Goal: Information Seeking & Learning: Check status

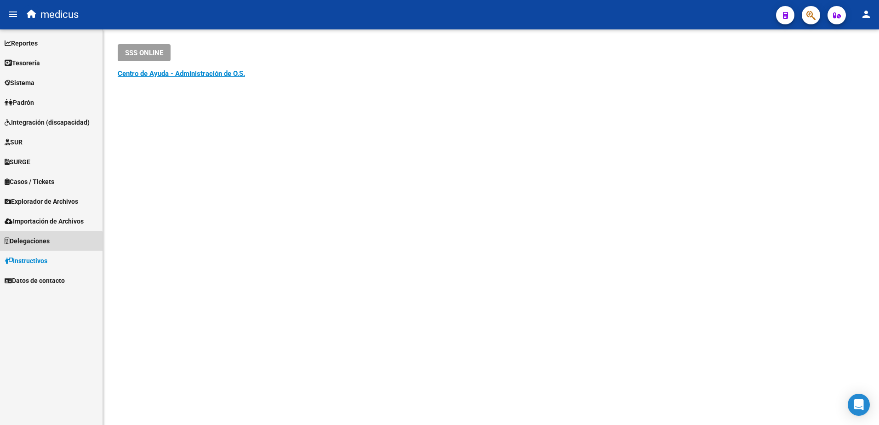
click at [44, 245] on span "Delegaciones" at bounding box center [27, 241] width 45 height 10
click at [37, 283] on link "Delegaciones" at bounding box center [51, 280] width 103 height 20
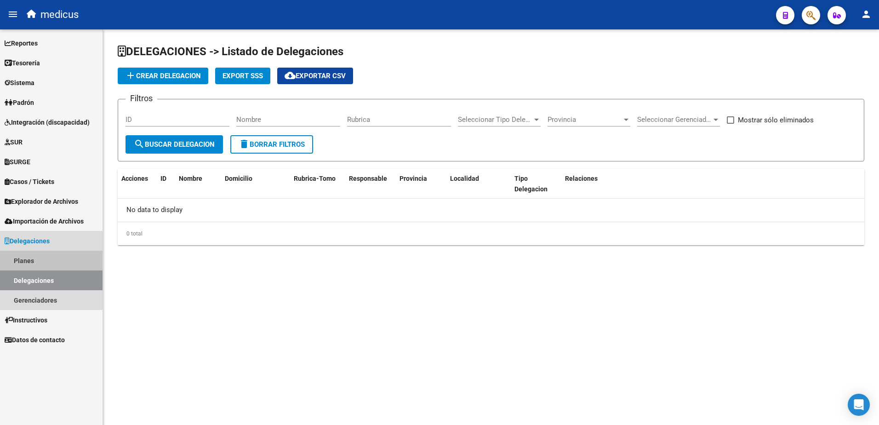
drag, startPoint x: 28, startPoint y: 259, endPoint x: 22, endPoint y: 264, distance: 7.5
click at [27, 260] on link "Planes" at bounding box center [51, 261] width 103 height 20
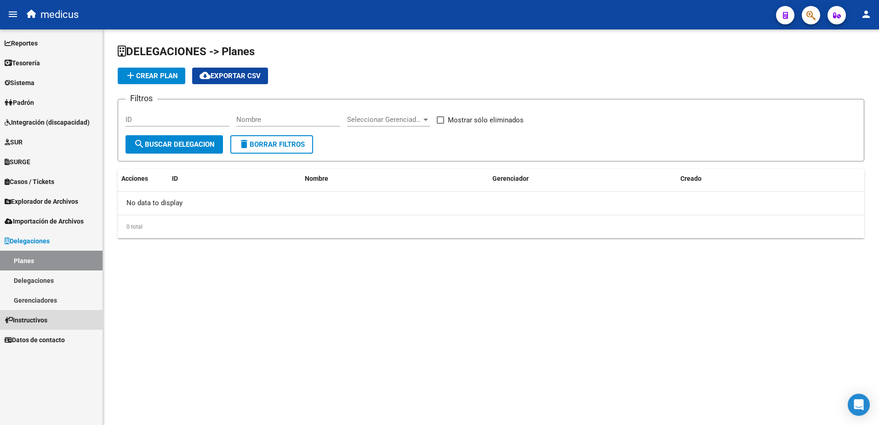
click at [28, 319] on span "Instructivos" at bounding box center [26, 320] width 43 height 10
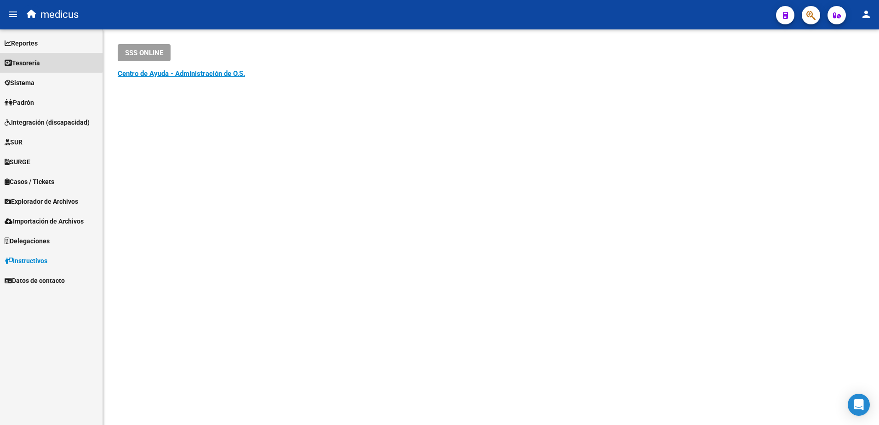
click at [33, 61] on span "Tesorería" at bounding box center [22, 63] width 35 height 10
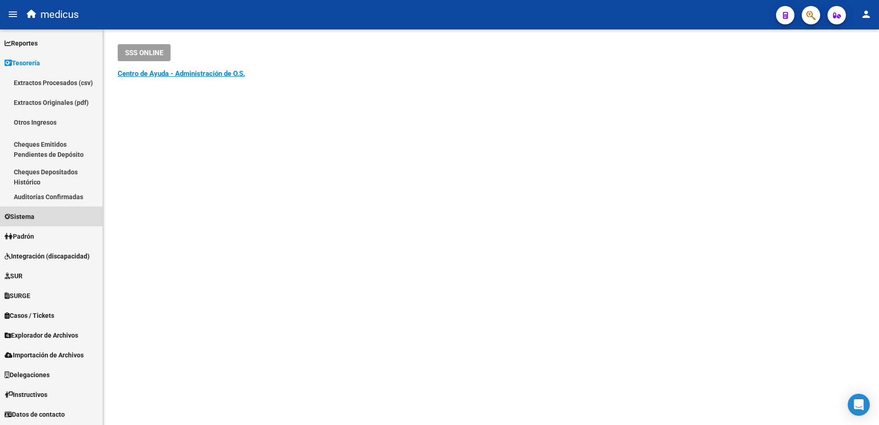
click at [29, 215] on span "Sistema" at bounding box center [20, 216] width 30 height 10
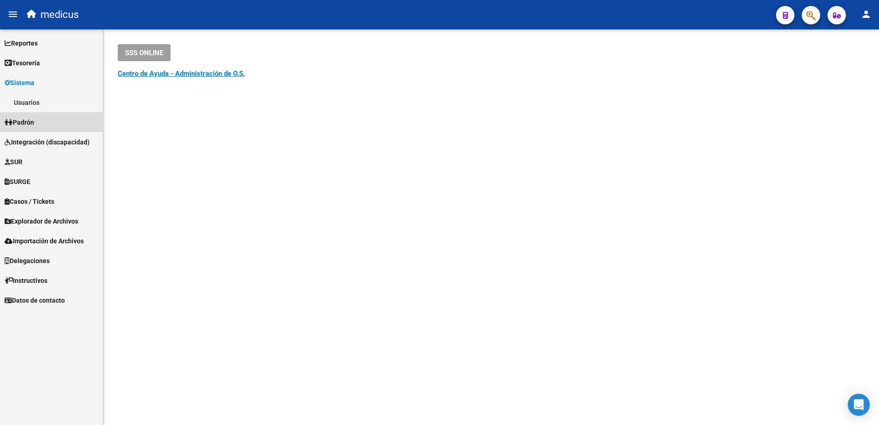
click at [29, 121] on span "Padrón" at bounding box center [19, 122] width 29 height 10
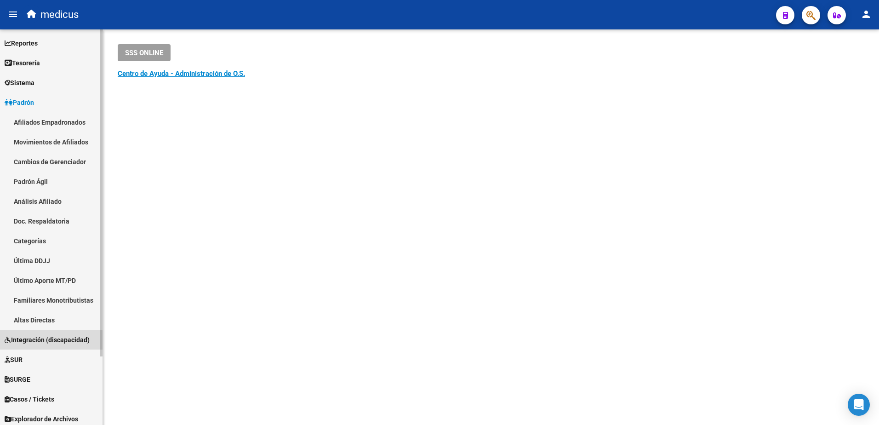
click at [48, 341] on span "Integración (discapacidad)" at bounding box center [47, 340] width 85 height 10
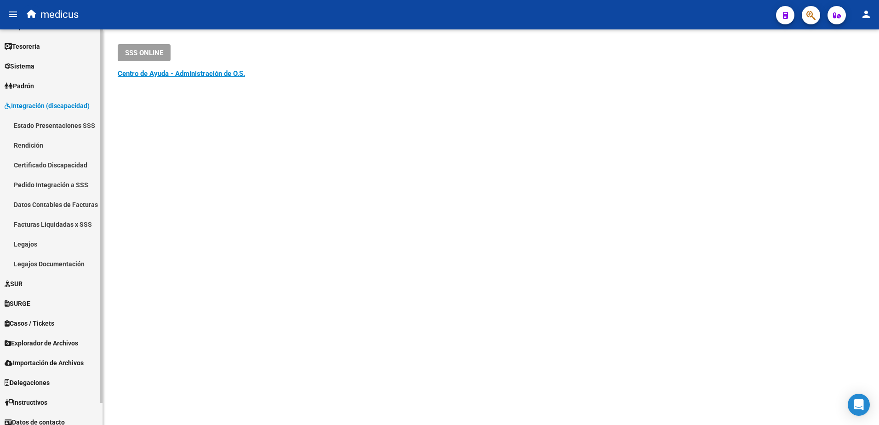
scroll to position [23, 0]
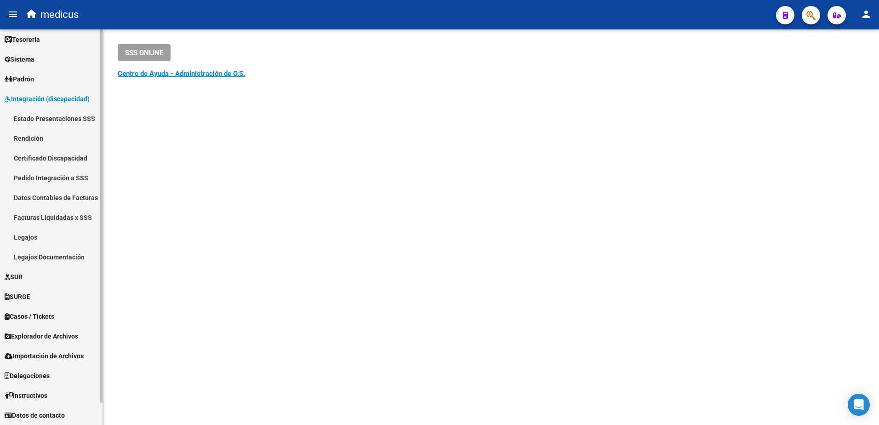
click at [69, 337] on span "Explorador de Archivos" at bounding box center [42, 336] width 74 height 10
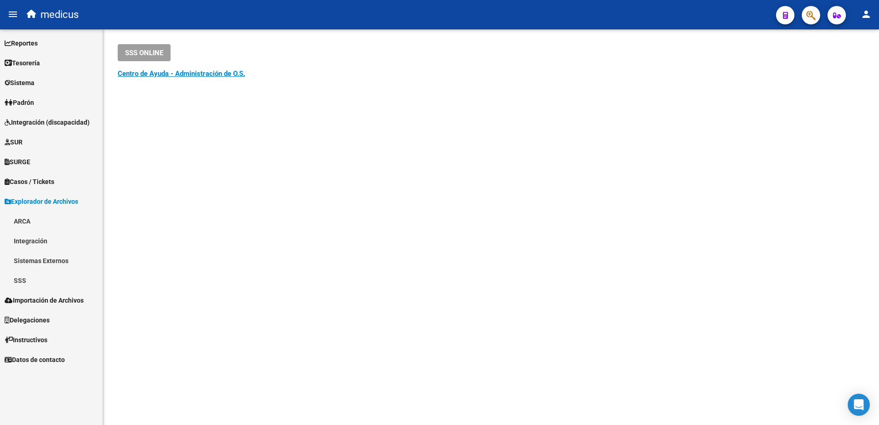
scroll to position [0, 0]
click at [18, 220] on link "ARCA" at bounding box center [51, 221] width 103 height 20
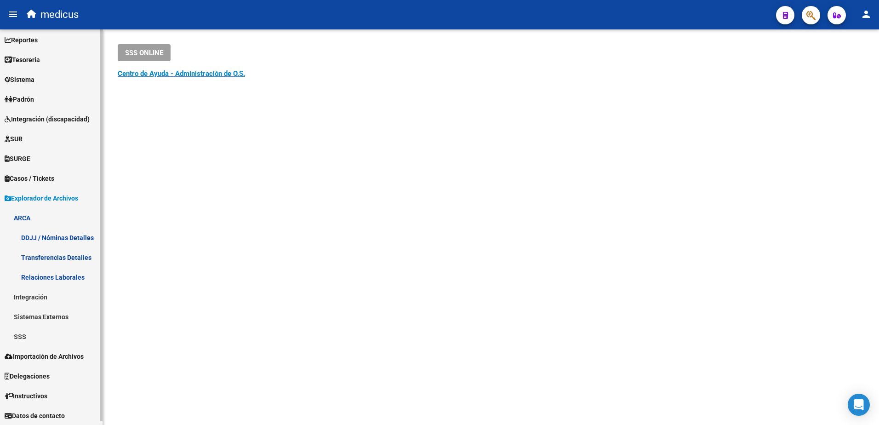
scroll to position [4, 0]
click at [52, 354] on span "Importación de Archivos" at bounding box center [44, 356] width 79 height 10
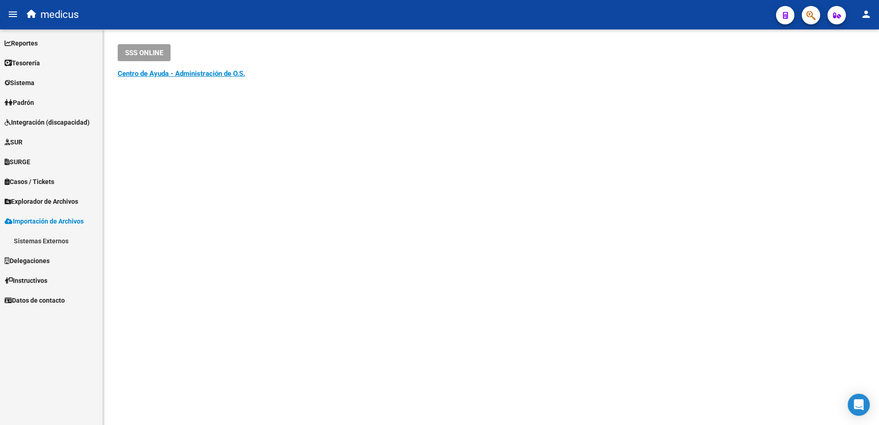
scroll to position [0, 0]
click at [40, 37] on link "Reportes" at bounding box center [51, 43] width 103 height 20
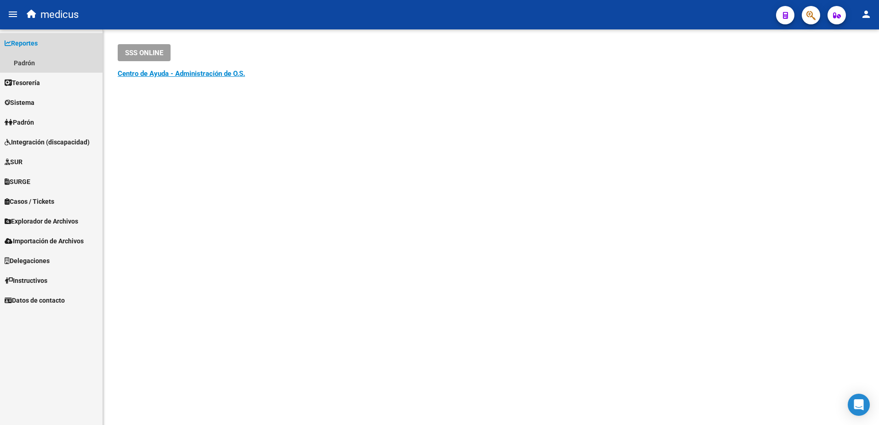
click at [47, 39] on link "Reportes" at bounding box center [51, 43] width 103 height 20
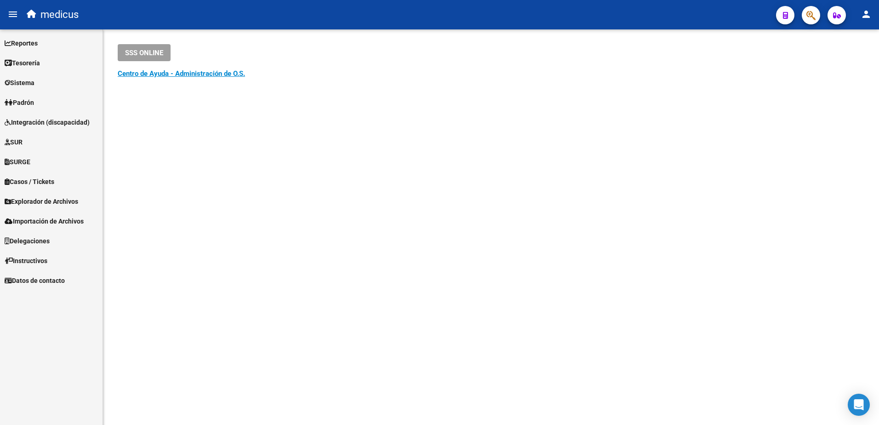
click at [21, 164] on span "SURGE" at bounding box center [18, 162] width 26 height 10
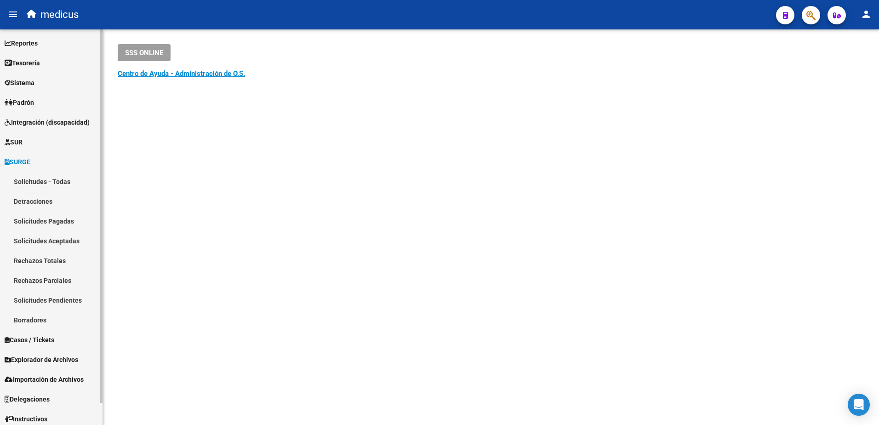
click at [46, 181] on link "Solicitudes - Todas" at bounding box center [51, 181] width 103 height 20
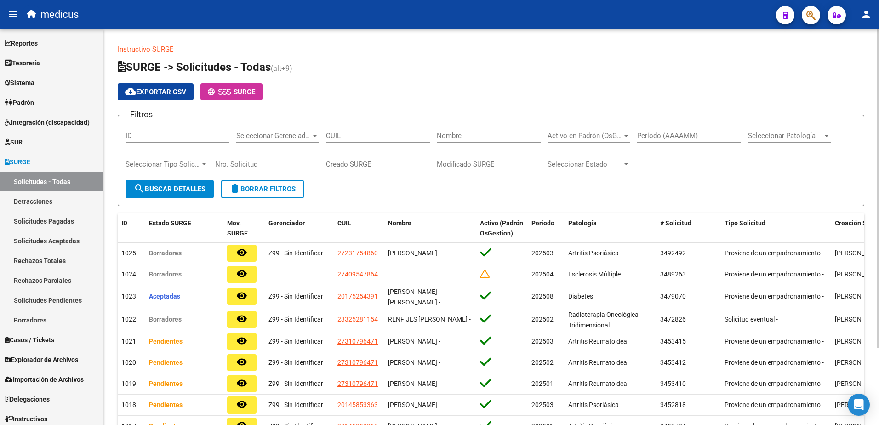
click at [600, 158] on div "Seleccionar Estado Seleccionar Estado" at bounding box center [589, 161] width 83 height 20
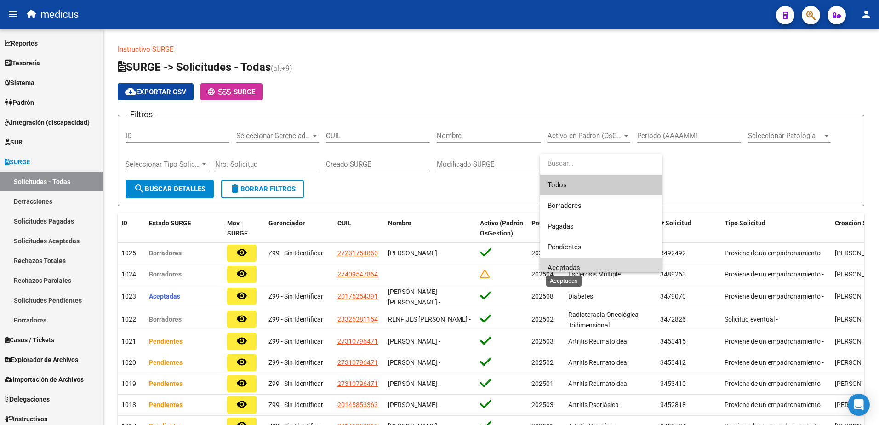
click at [571, 263] on span "Aceptadas" at bounding box center [564, 267] width 33 height 8
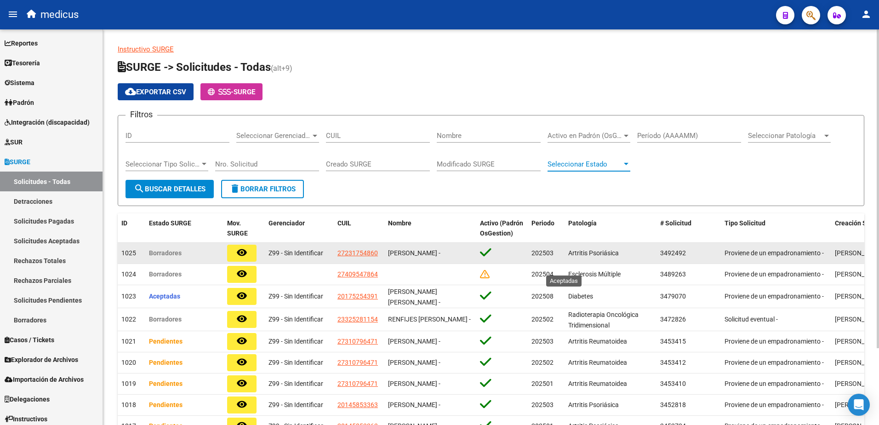
scroll to position [6, 0]
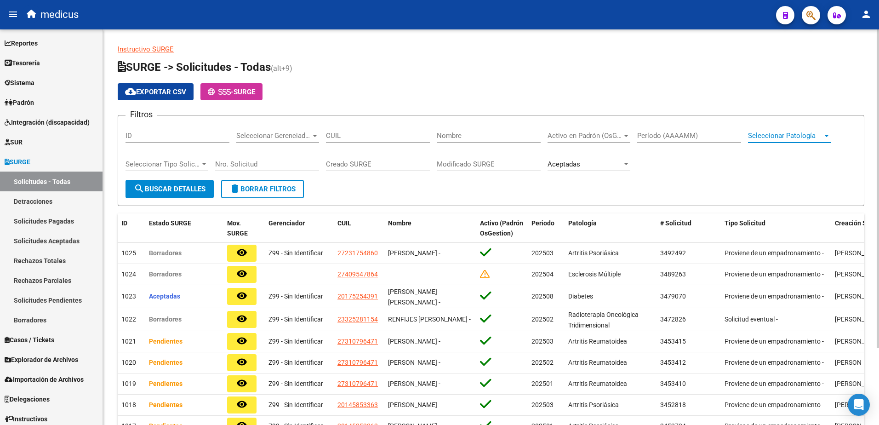
click at [798, 135] on span "Seleccionar Patología" at bounding box center [785, 135] width 74 height 8
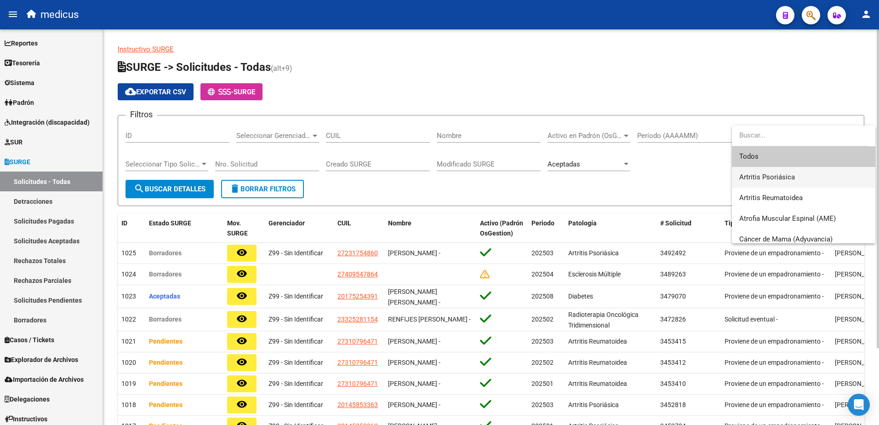
click at [784, 182] on span "Artritis Psoriásica" at bounding box center [803, 177] width 129 height 21
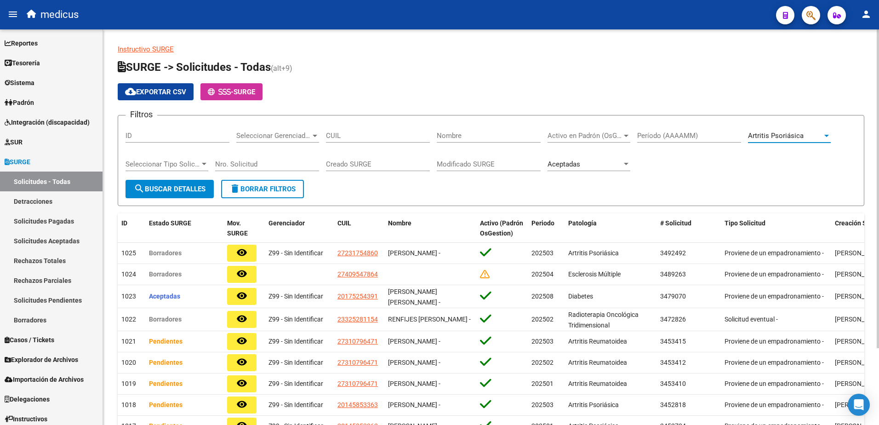
click at [155, 179] on div "Seleccionar Tipo Solicitud Seleccionar Tipo Solicitud" at bounding box center [167, 165] width 83 height 29
click at [152, 188] on span "search Buscar Detalles" at bounding box center [170, 189] width 72 height 8
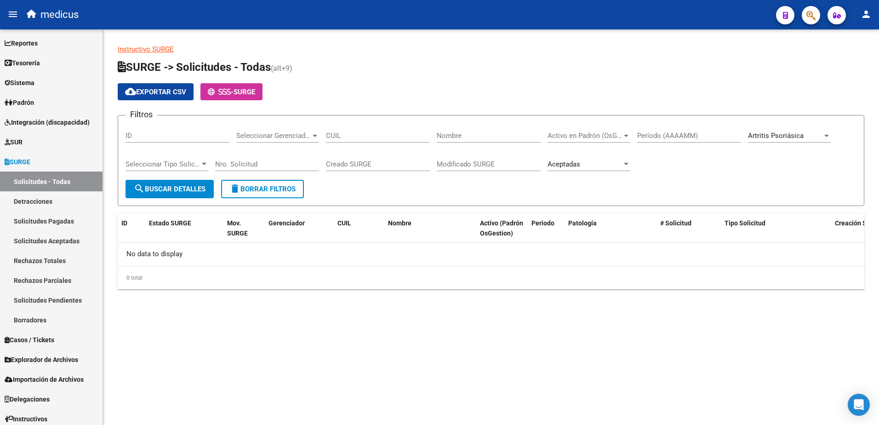
click at [780, 136] on span "Artritis Psoriásica" at bounding box center [776, 135] width 56 height 8
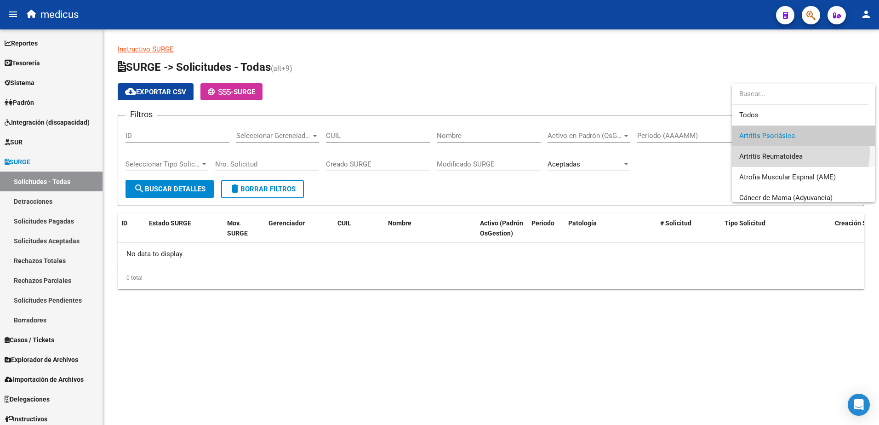
click at [785, 152] on span "Artritis Reumatoidea" at bounding box center [803, 156] width 129 height 21
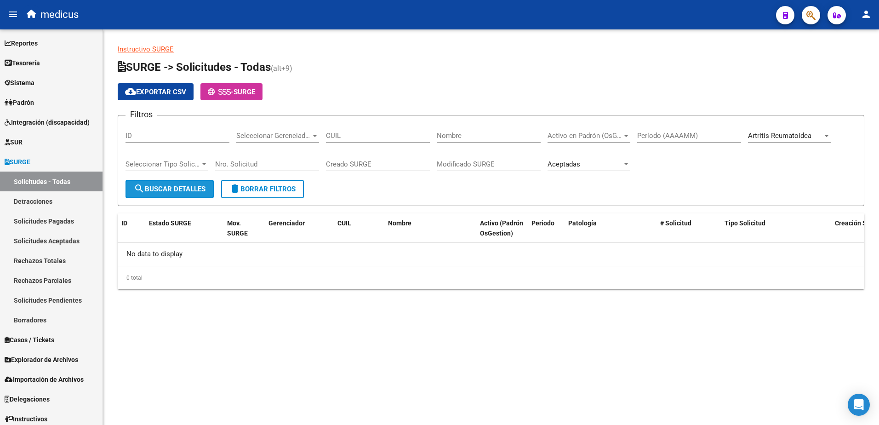
click at [175, 192] on span "search Buscar Detalles" at bounding box center [170, 189] width 72 height 8
click at [802, 133] on span "Artritis Reumatoidea" at bounding box center [779, 135] width 63 height 8
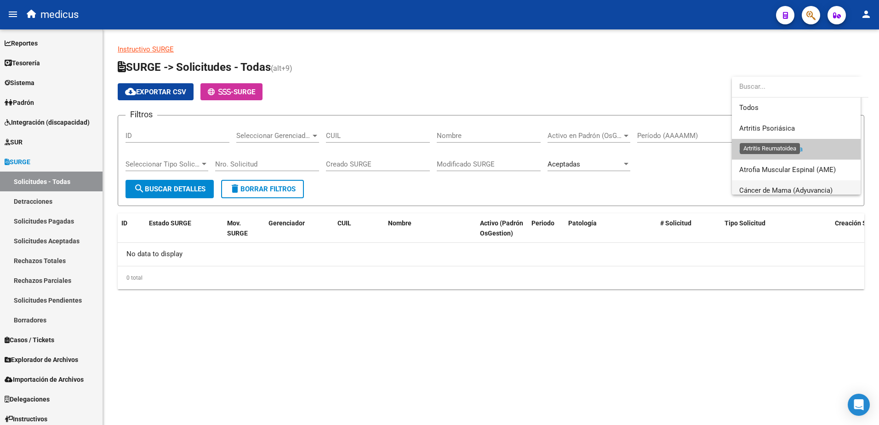
scroll to position [14, 0]
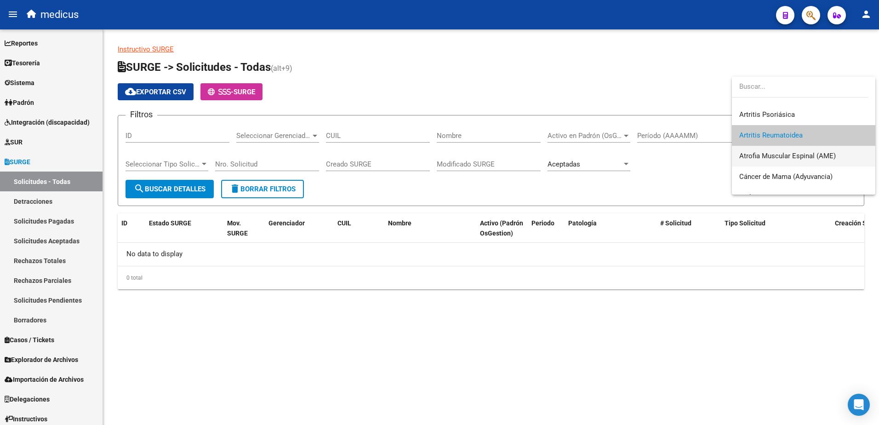
click at [800, 148] on span "Atrofia Muscular Espinal (AME)" at bounding box center [803, 156] width 129 height 21
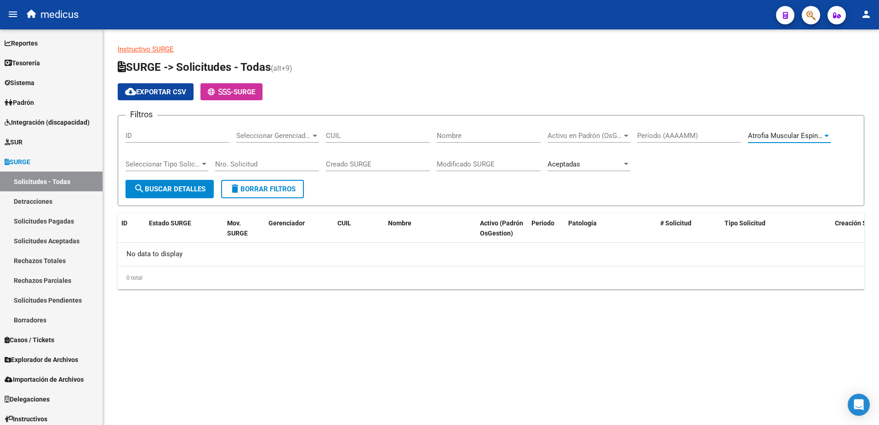
click at [190, 192] on span "search Buscar Detalles" at bounding box center [170, 189] width 72 height 8
click at [799, 136] on span "Atrofia Muscular Espinal (AME)" at bounding box center [796, 135] width 97 height 8
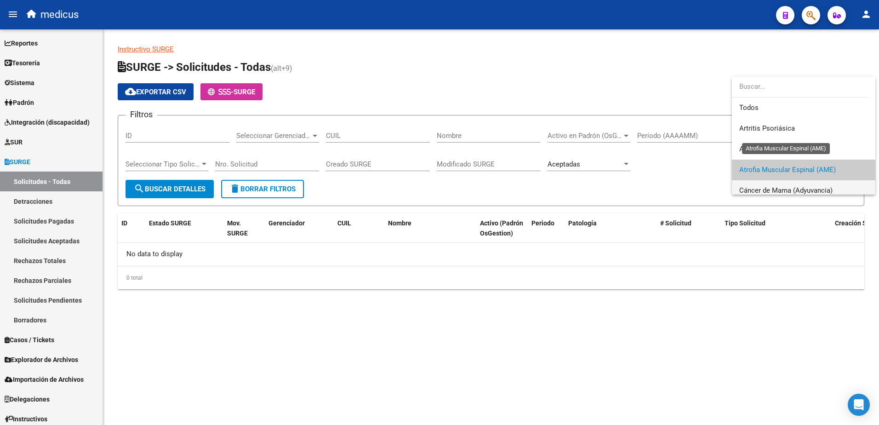
scroll to position [34, 0]
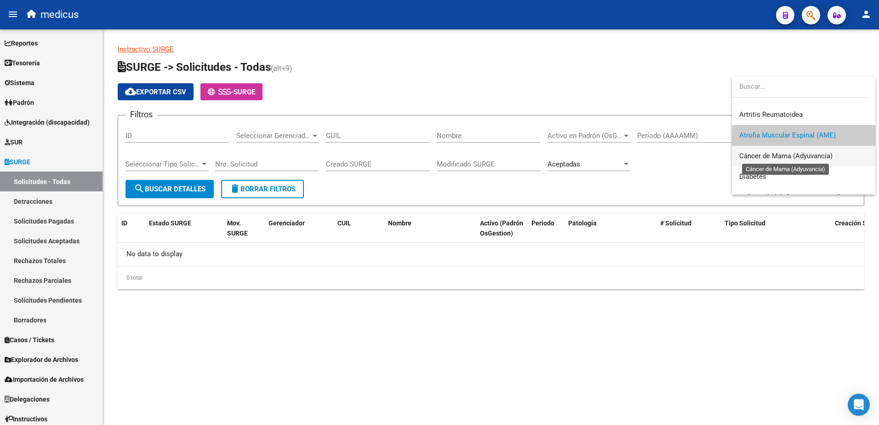
click at [799, 155] on span "Cáncer de Mama (Adyuvancia)" at bounding box center [785, 156] width 93 height 8
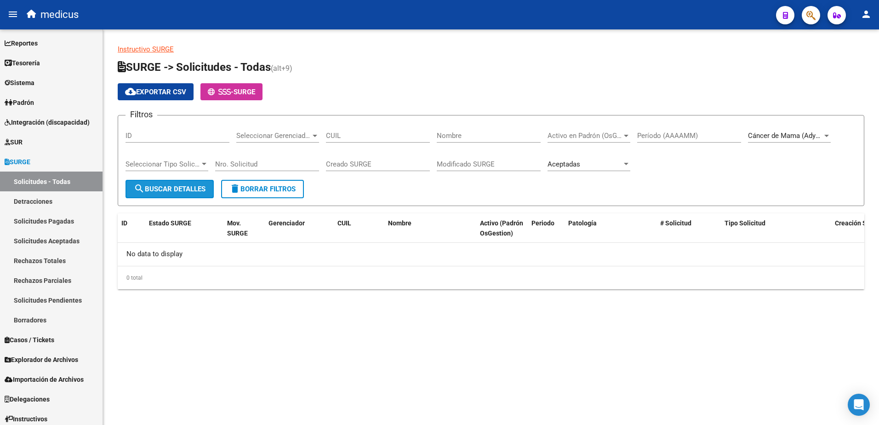
click at [171, 183] on button "search Buscar Detalles" at bounding box center [170, 189] width 88 height 18
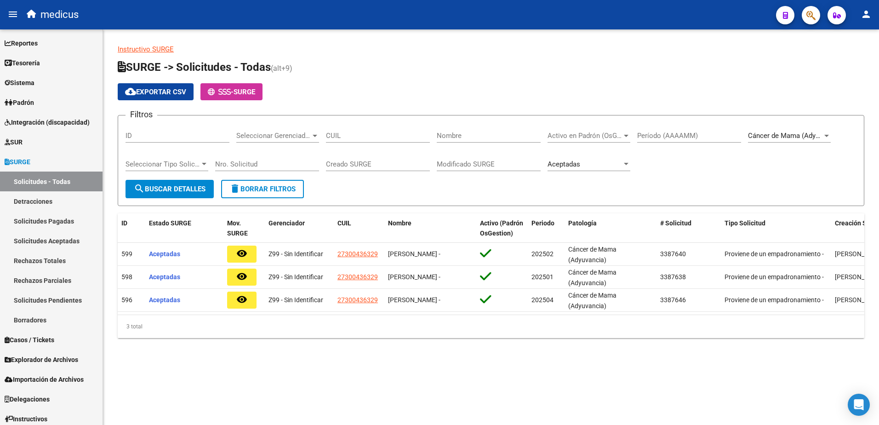
click at [818, 138] on span "Cáncer de Mama (Adyuvancia)" at bounding box center [794, 135] width 93 height 8
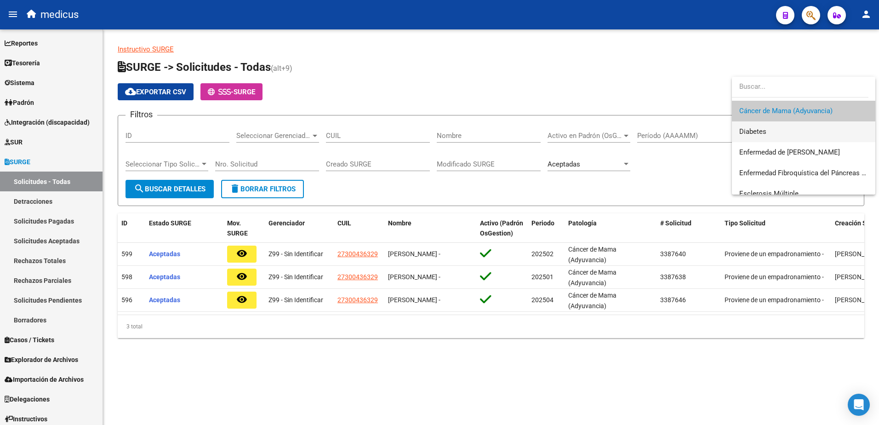
scroll to position [101, 0]
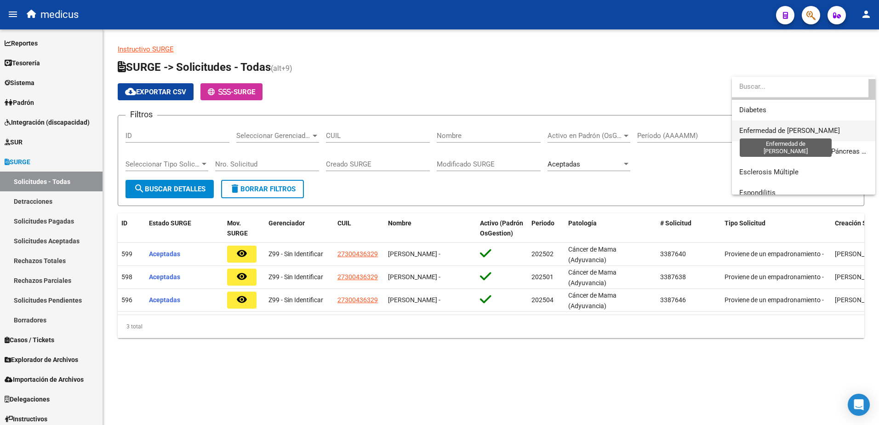
click at [772, 126] on span "Enfermedad de [PERSON_NAME]" at bounding box center [803, 130] width 129 height 21
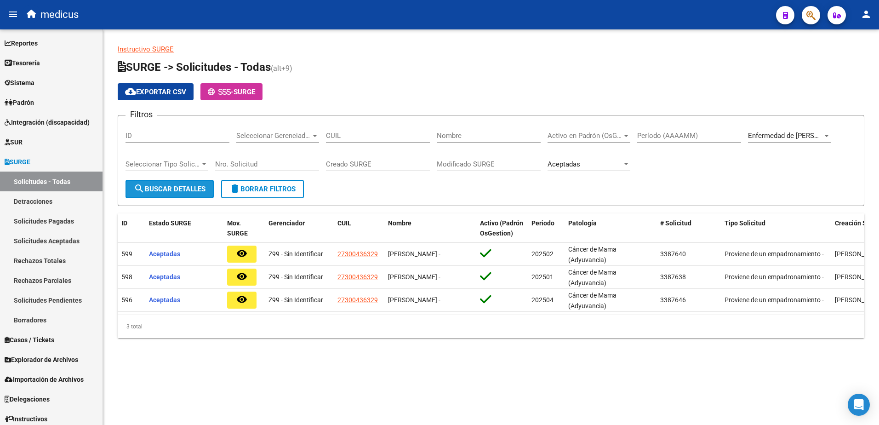
click at [170, 190] on span "search Buscar Detalles" at bounding box center [170, 189] width 72 height 8
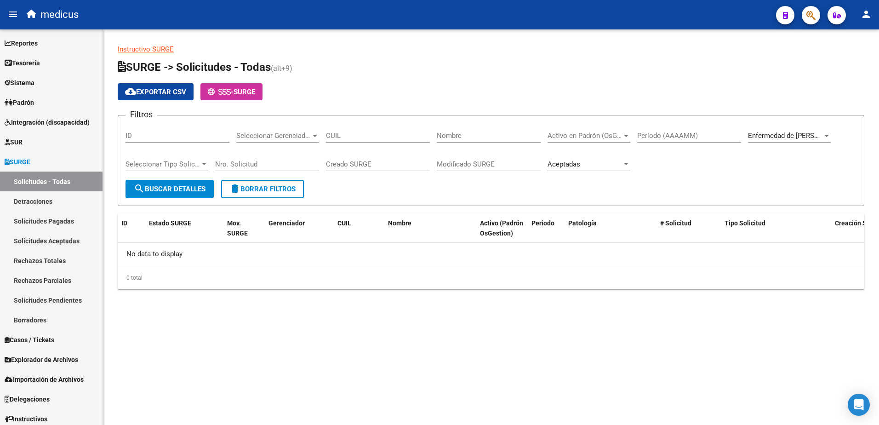
click at [791, 135] on span "Enfermedad de [PERSON_NAME]" at bounding box center [798, 135] width 101 height 8
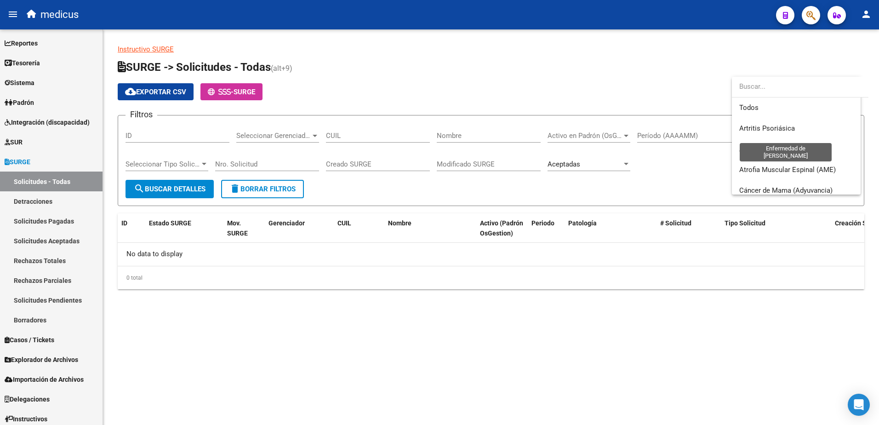
scroll to position [97, 0]
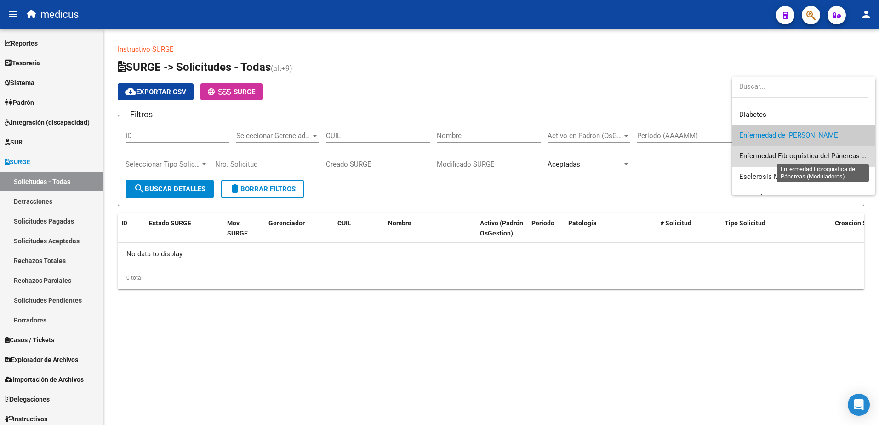
click at [805, 156] on span "Enfermedad Fibroquística del Páncreas (Moduladores)" at bounding box center [822, 156] width 167 height 8
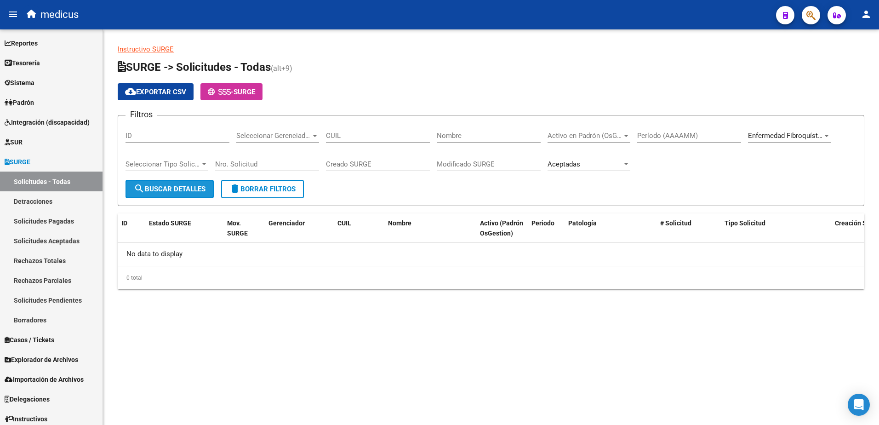
click at [168, 194] on button "search Buscar Detalles" at bounding box center [170, 189] width 88 height 18
click at [780, 135] on span "Enfermedad Fibroquística del Páncreas (Moduladores)" at bounding box center [831, 135] width 167 height 8
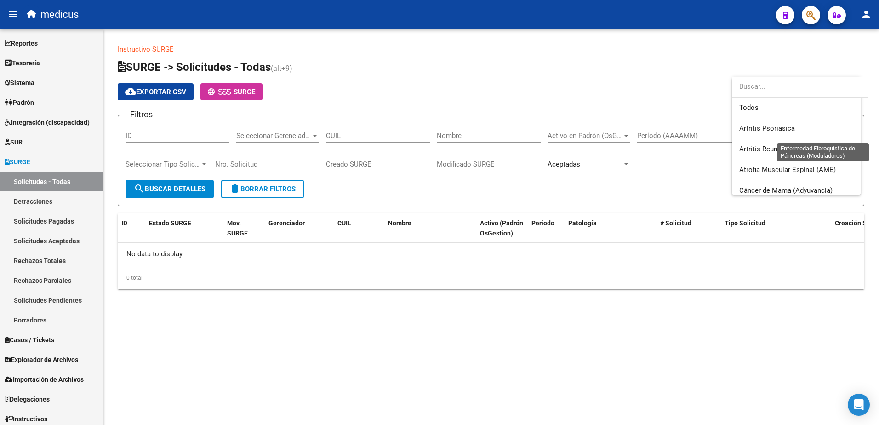
scroll to position [117, 0]
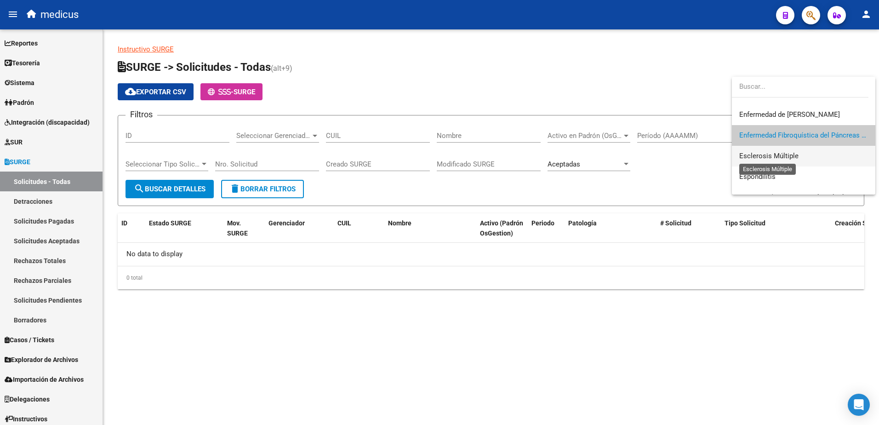
click at [761, 154] on span "Esclerosis Múltiple" at bounding box center [768, 156] width 59 height 8
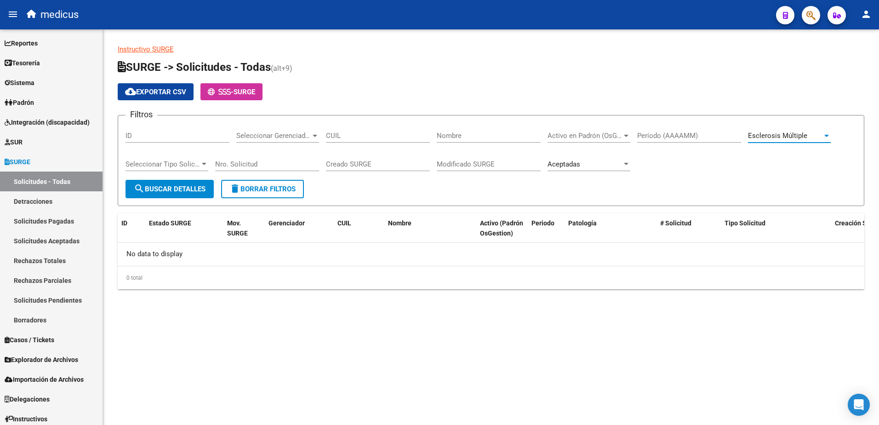
click at [169, 177] on div "Seleccionar Tipo Solicitud Seleccionar Tipo Solicitud" at bounding box center [167, 165] width 83 height 29
click at [170, 183] on button "search Buscar Detalles" at bounding box center [170, 189] width 88 height 18
click at [762, 142] on div "Esclerosis Múltiple Seleccionar Patología" at bounding box center [789, 133] width 83 height 20
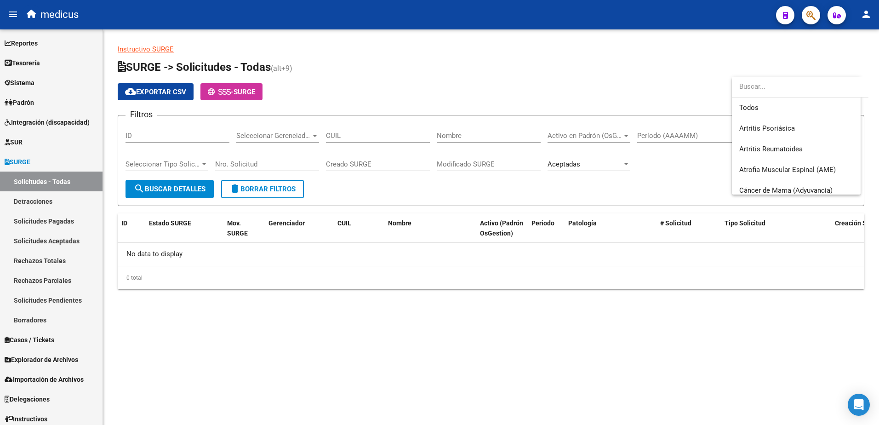
scroll to position [138, 0]
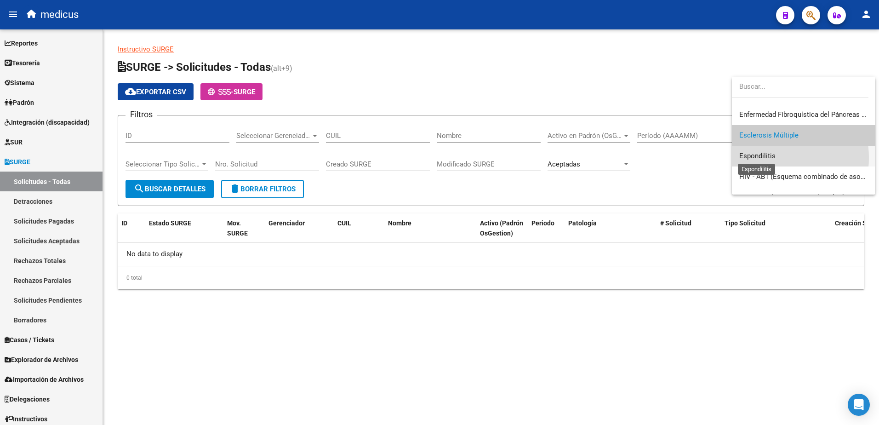
click at [757, 158] on span "Espondilitis" at bounding box center [757, 156] width 36 height 8
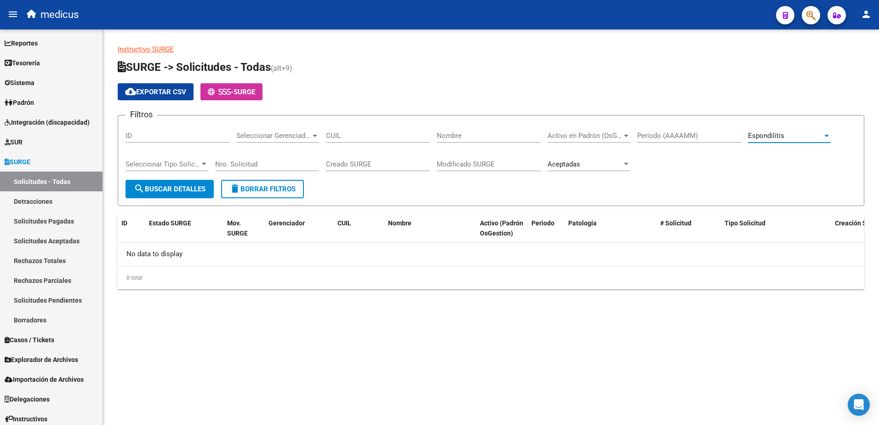
click at [172, 189] on span "search Buscar Detalles" at bounding box center [170, 189] width 72 height 8
click at [777, 138] on span "Espondilitis" at bounding box center [766, 135] width 36 height 8
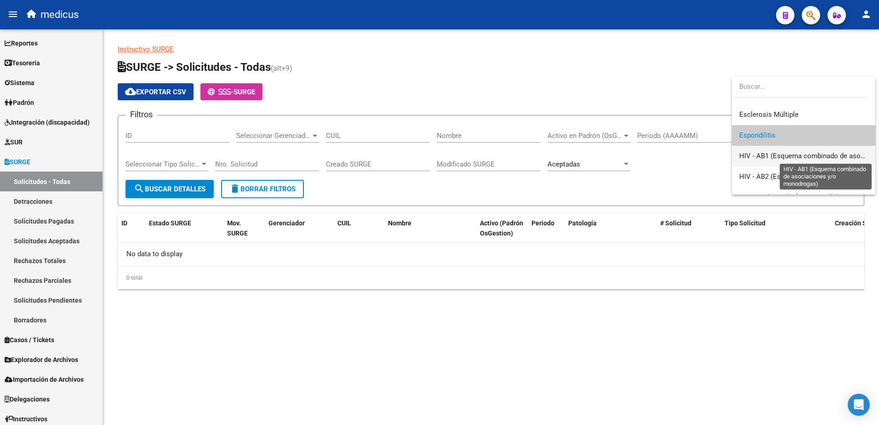
click at [781, 160] on span "HIV - AB1 (Esquema combinado de asociaciones y/o monodrogas)" at bounding box center [803, 156] width 129 height 21
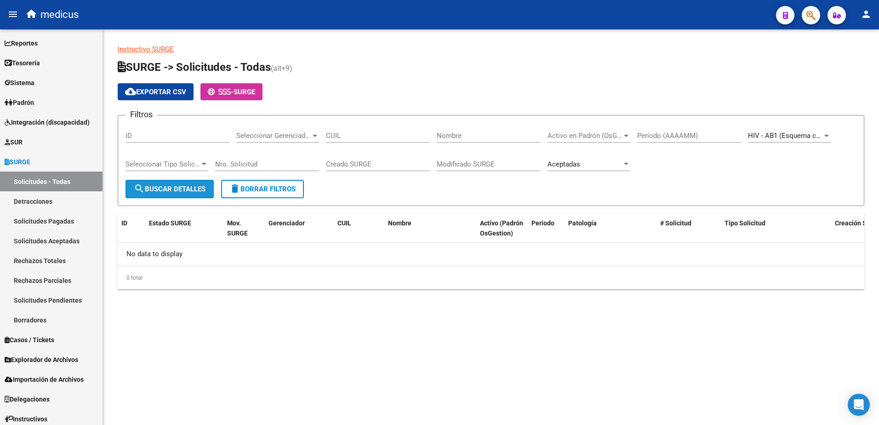
click at [175, 187] on span "search Buscar Detalles" at bounding box center [170, 189] width 72 height 8
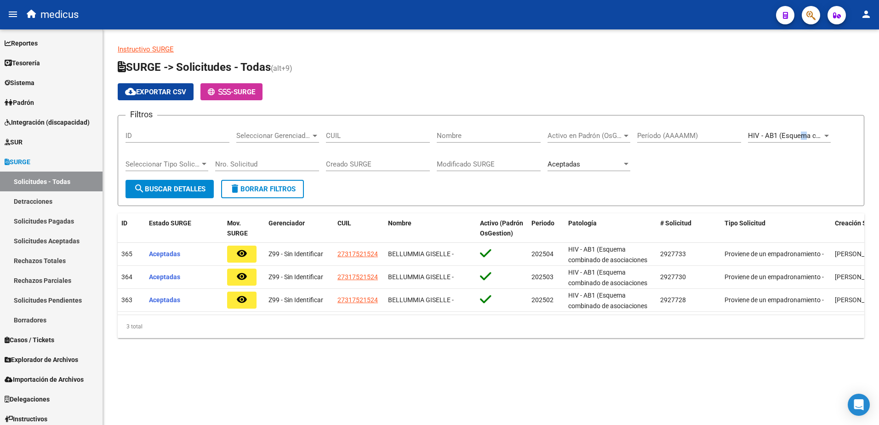
click at [804, 136] on span "HIV - AB1 (Esquema combinado de asociaciones y/o monodrogas)" at bounding box center [851, 135] width 206 height 8
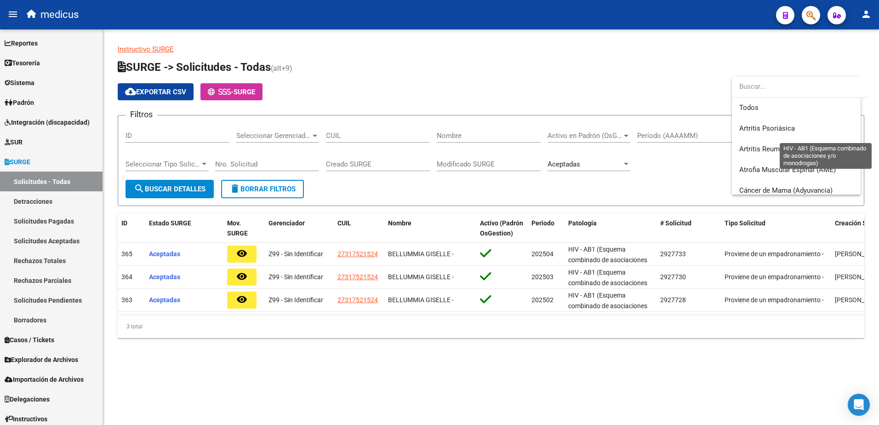
scroll to position [179, 0]
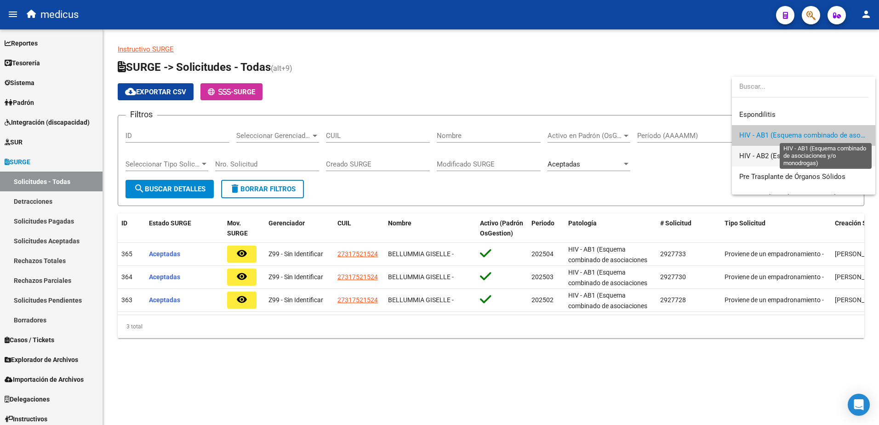
drag, startPoint x: 804, startPoint y: 136, endPoint x: 756, endPoint y: 160, distance: 53.7
click at [756, 160] on span "HIV - AB2 (Esquema combinado de asociaciones y/o monodrogas)" at bounding box center [803, 156] width 129 height 21
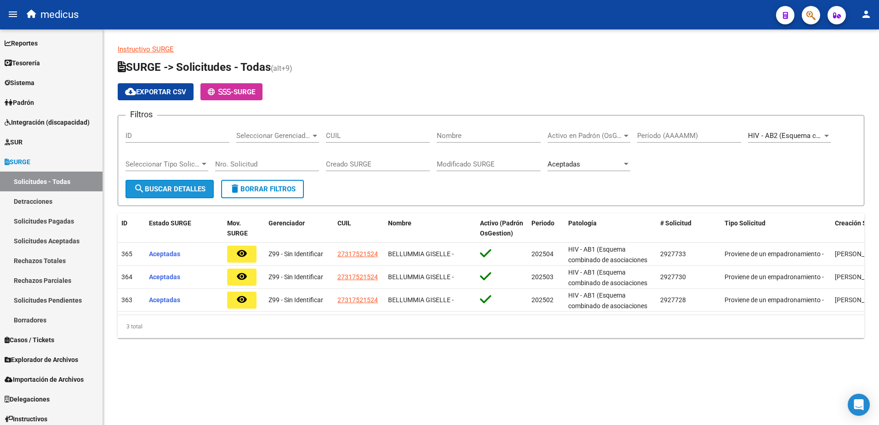
click at [146, 194] on button "search Buscar Detalles" at bounding box center [170, 189] width 88 height 18
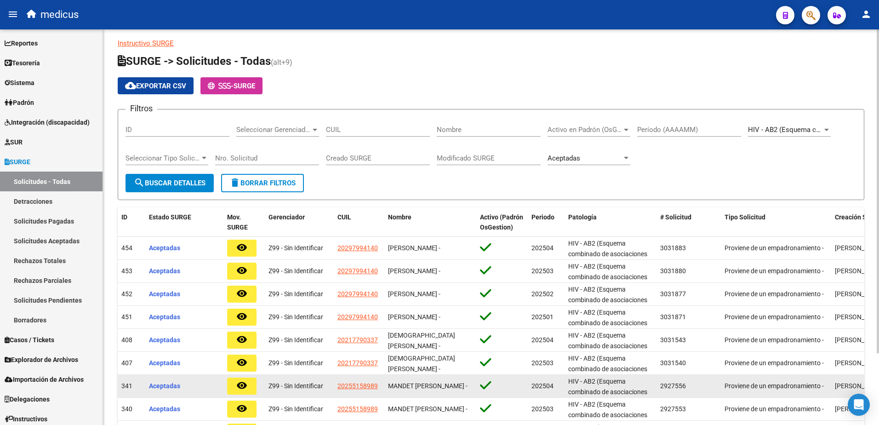
scroll to position [0, 0]
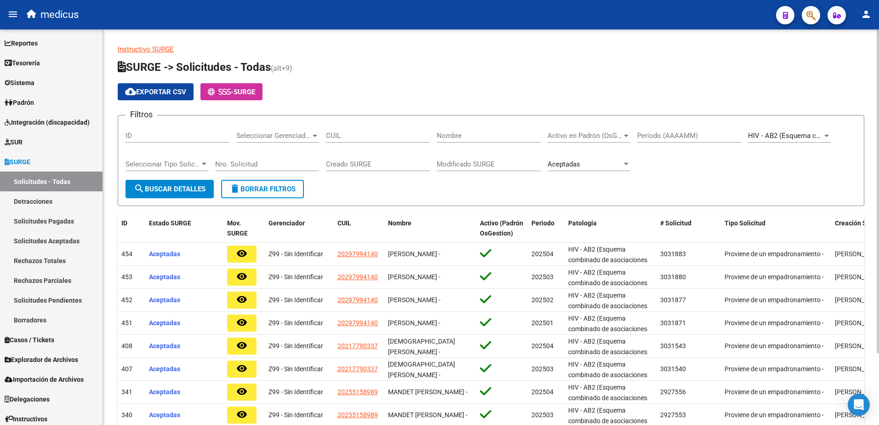
click at [789, 134] on span "HIV - AB2 (Esquema combinado de asociaciones y/o monodrogas)" at bounding box center [851, 135] width 206 height 8
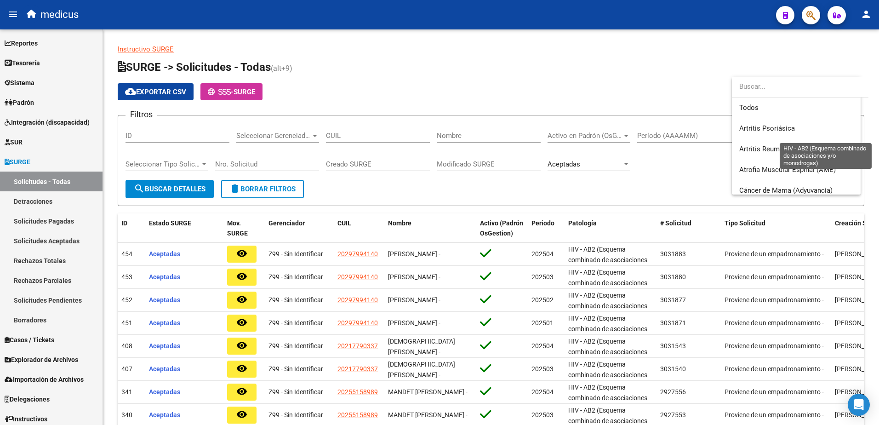
scroll to position [200, 0]
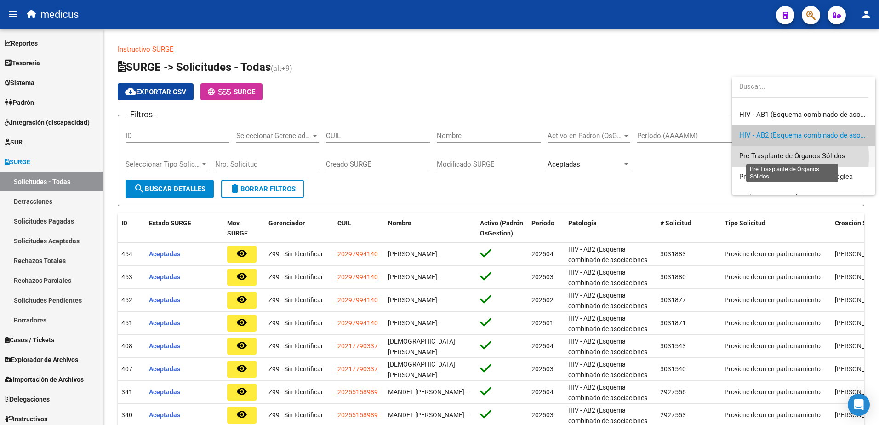
click at [770, 157] on span "Pre Trasplante de Órganos Sólidos" at bounding box center [792, 156] width 106 height 8
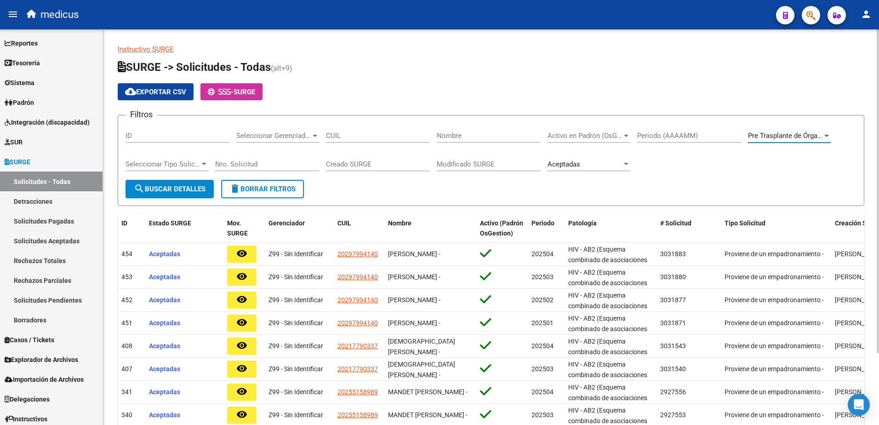
click at [188, 194] on button "search Buscar Detalles" at bounding box center [170, 189] width 88 height 18
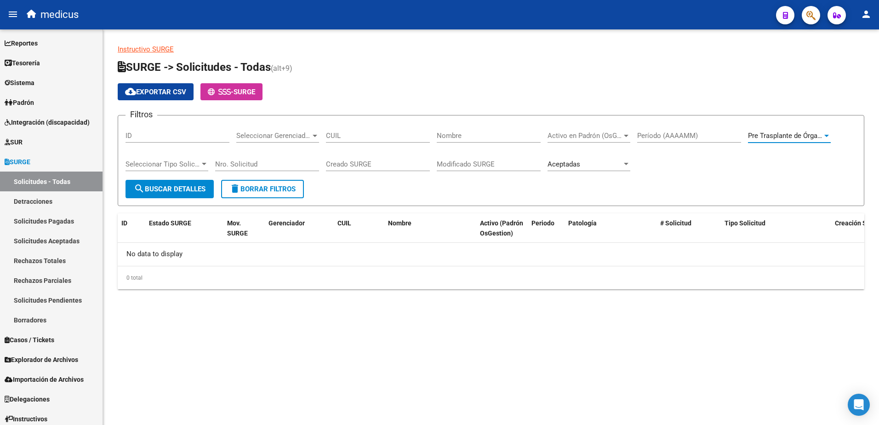
click at [777, 135] on span "Pre Trasplante de Órganos Sólidos" at bounding box center [801, 135] width 106 height 8
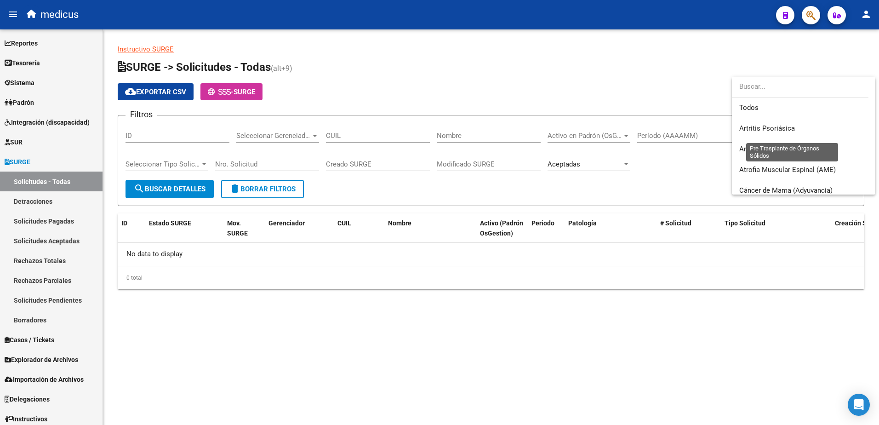
scroll to position [221, 0]
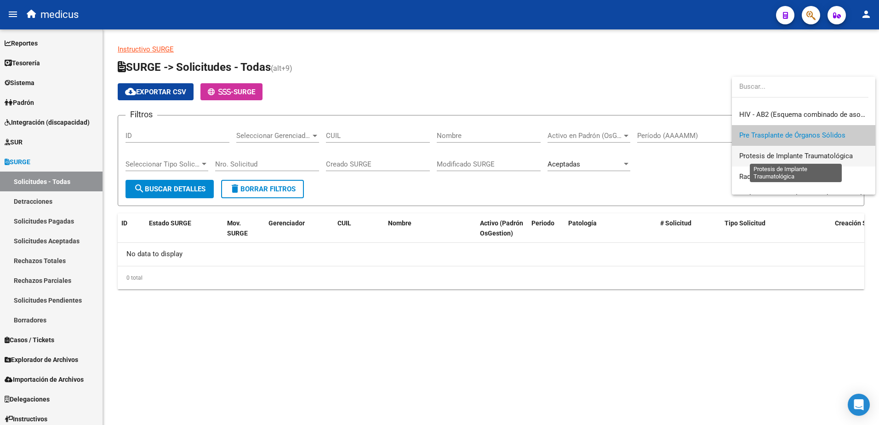
click at [767, 157] on span "Protesis de Implante Traumatológica" at bounding box center [796, 156] width 114 height 8
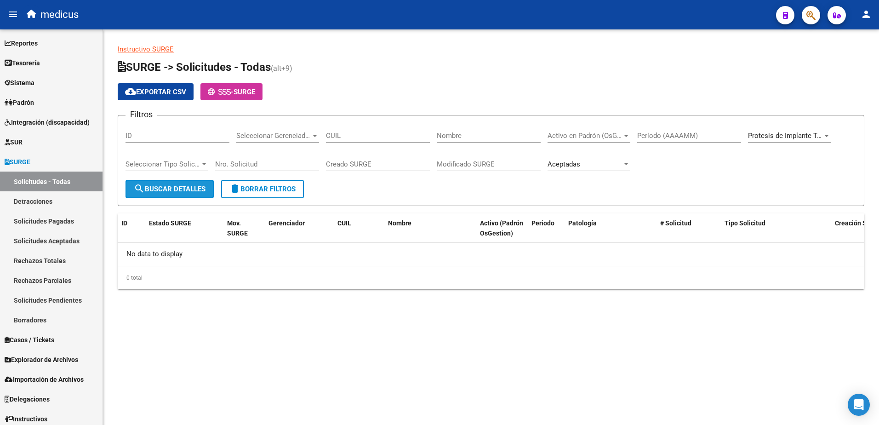
click at [160, 186] on span "search Buscar Detalles" at bounding box center [170, 189] width 72 height 8
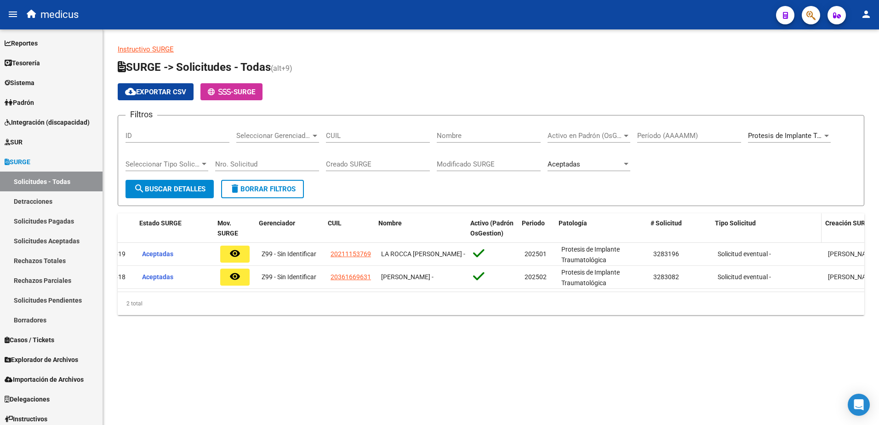
scroll to position [0, 10]
click at [817, 131] on div "Protesis de Implante Traumatológica Seleccionar Patología" at bounding box center [789, 133] width 83 height 20
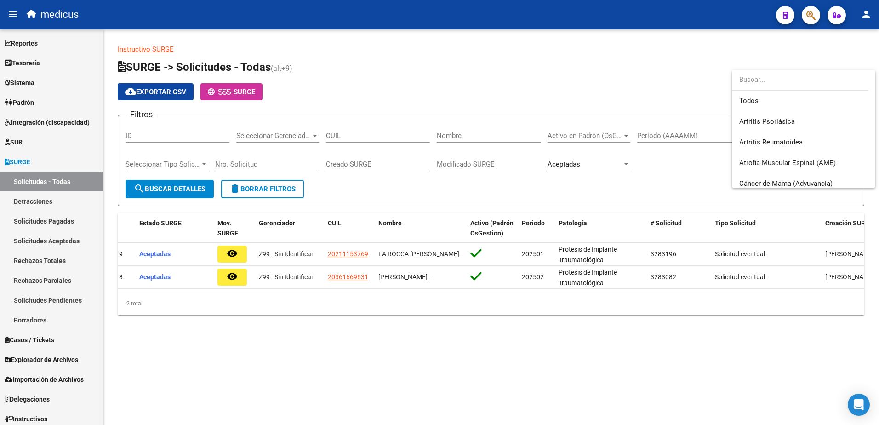
scroll to position [234, 0]
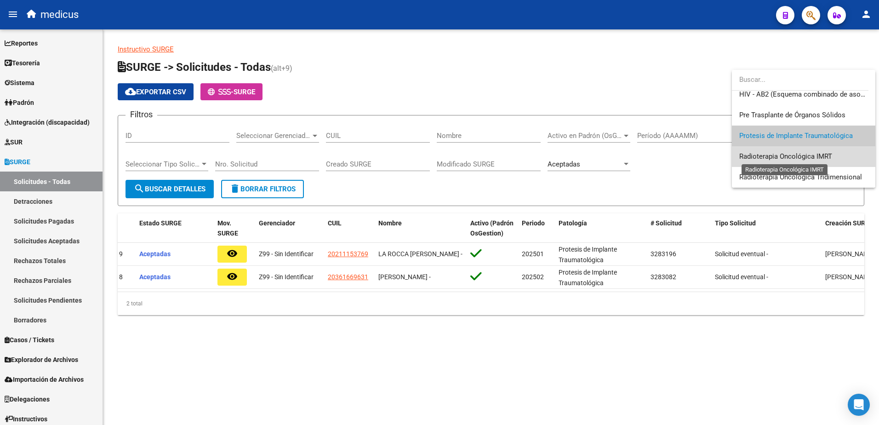
click at [819, 154] on span "Radioterapia Oncológica IMRT" at bounding box center [785, 156] width 93 height 8
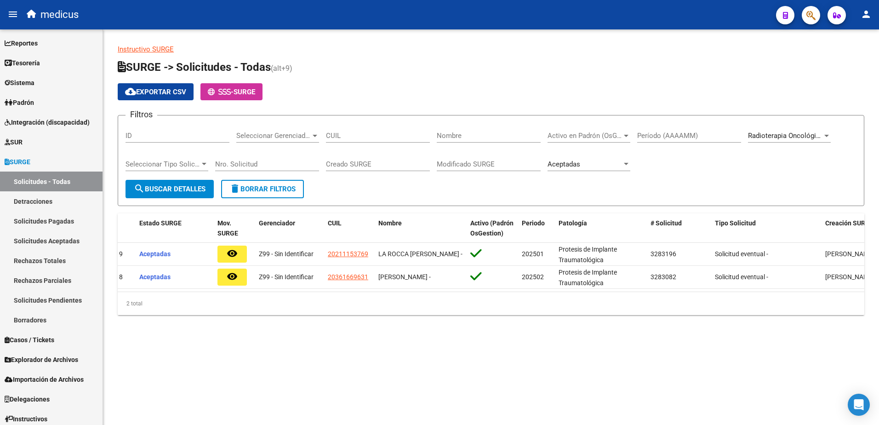
click at [161, 177] on div "Seleccionar Tipo Solicitud Seleccionar Tipo Solicitud" at bounding box center [167, 165] width 83 height 29
click at [160, 185] on span "search Buscar Detalles" at bounding box center [170, 189] width 72 height 8
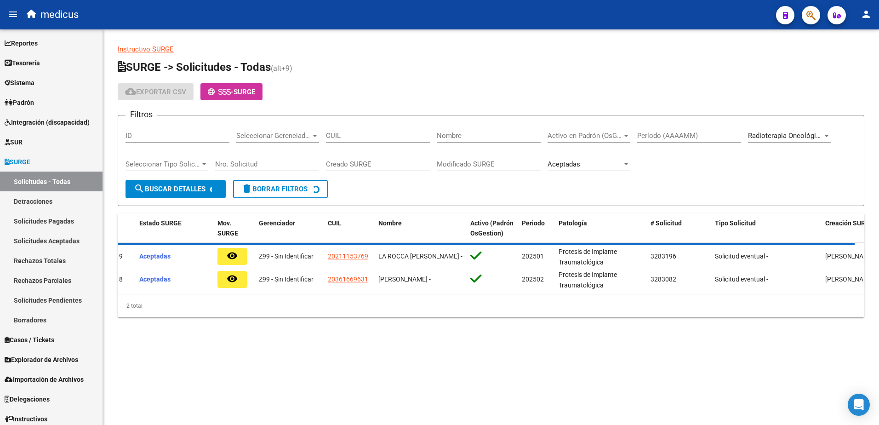
scroll to position [0, 0]
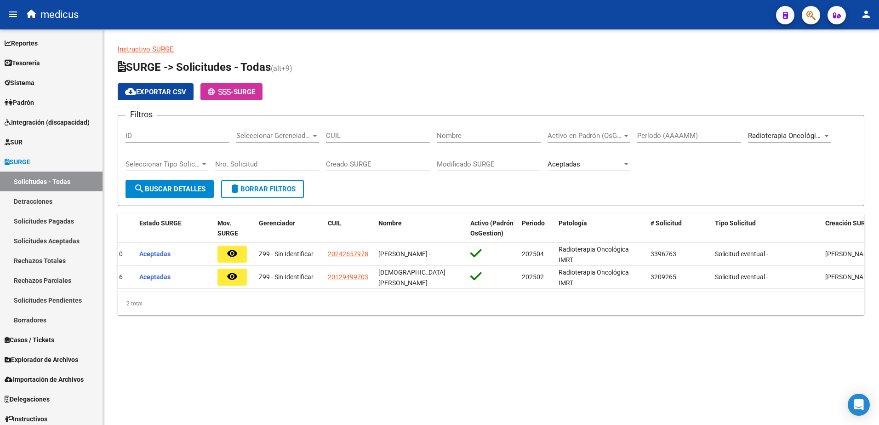
click at [804, 135] on span "Radioterapia Oncológica IMRT" at bounding box center [794, 135] width 93 height 8
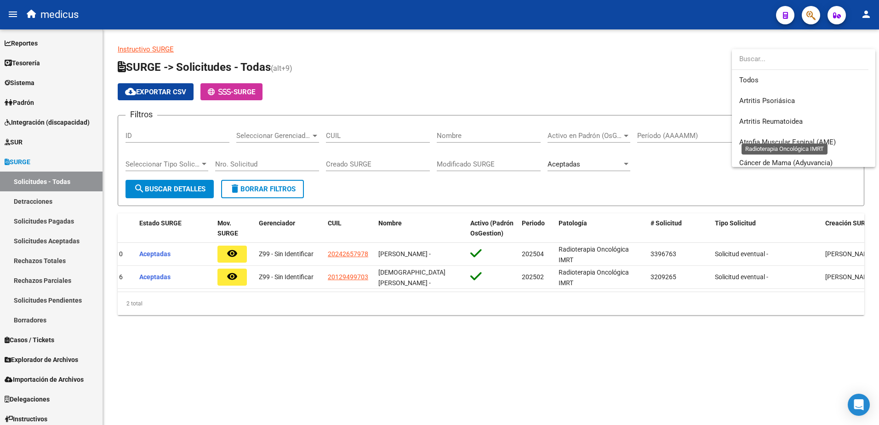
scroll to position [234, 0]
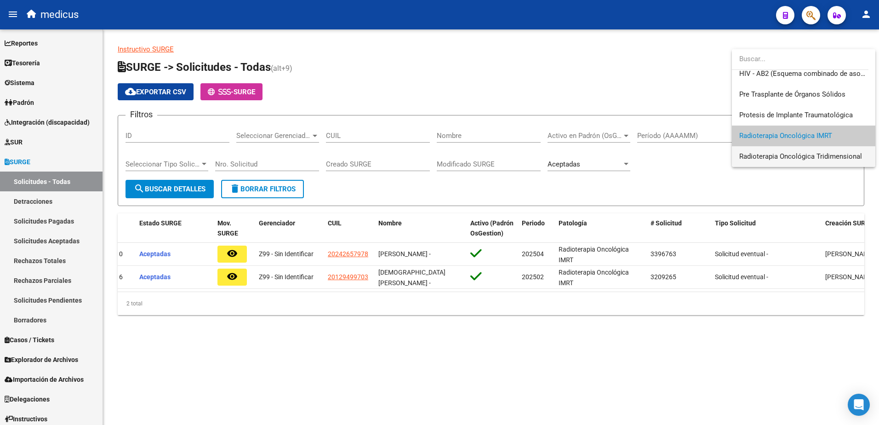
drag, startPoint x: 846, startPoint y: 148, endPoint x: 849, endPoint y: 153, distance: 6.2
click at [849, 153] on span "Radioterapia Oncológica Tridimensional" at bounding box center [803, 156] width 129 height 21
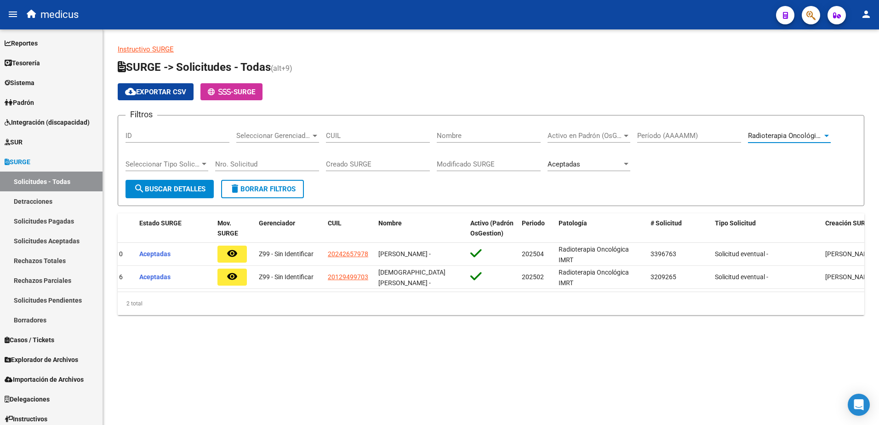
click at [194, 185] on span "search Buscar Detalles" at bounding box center [170, 189] width 72 height 8
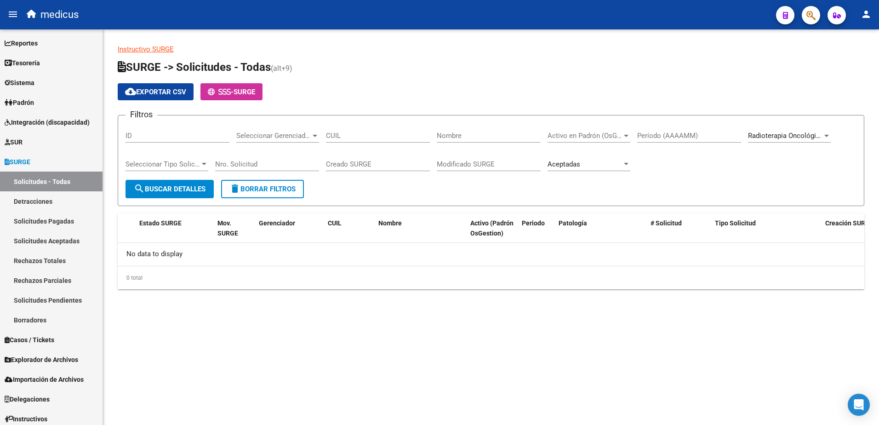
scroll to position [0, 0]
click at [782, 140] on div "Radioterapia Oncológica Tridimensional Seleccionar Patología" at bounding box center [789, 133] width 83 height 20
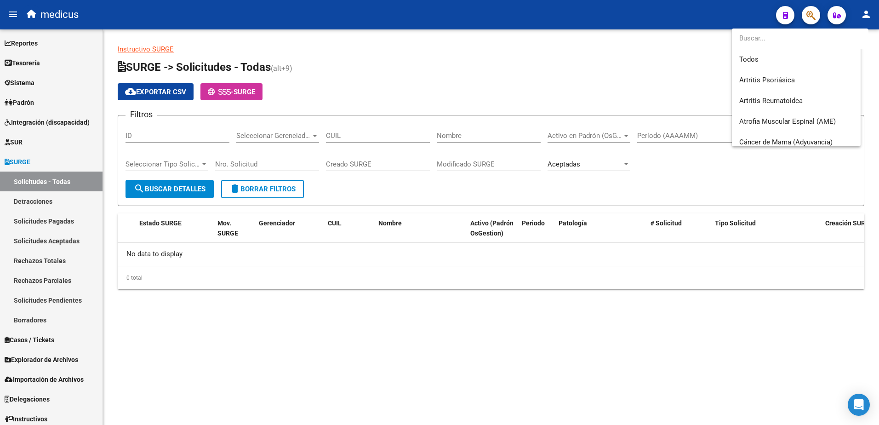
scroll to position [234, 0]
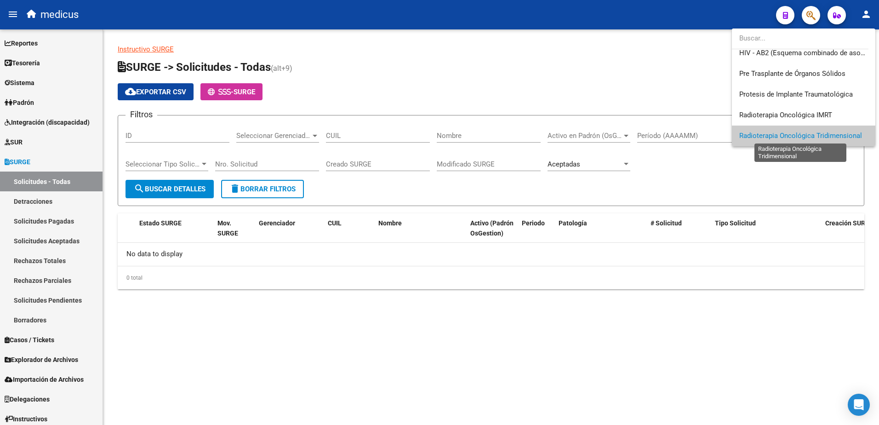
click at [765, 137] on span "Radioterapia Oncológica Tridimensional" at bounding box center [800, 135] width 123 height 8
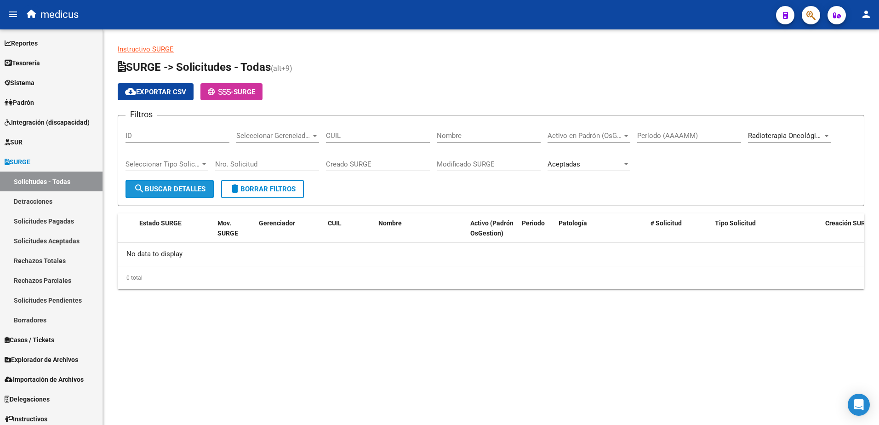
click at [166, 192] on span "search Buscar Detalles" at bounding box center [170, 189] width 72 height 8
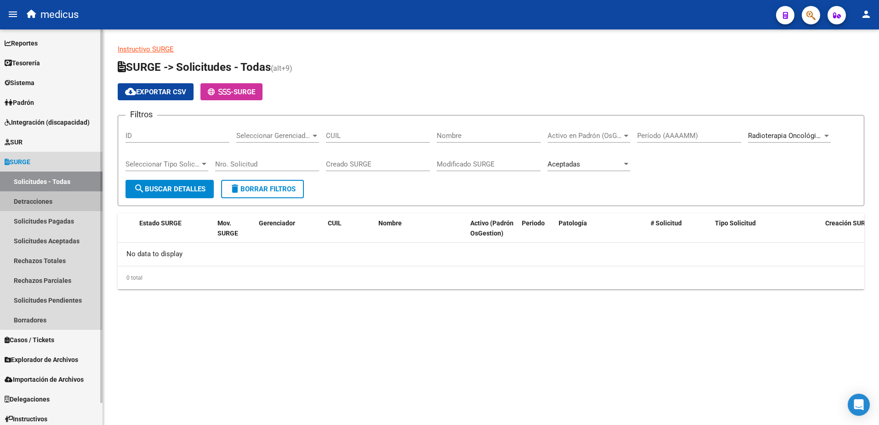
click at [40, 198] on link "Detracciones" at bounding box center [51, 201] width 103 height 20
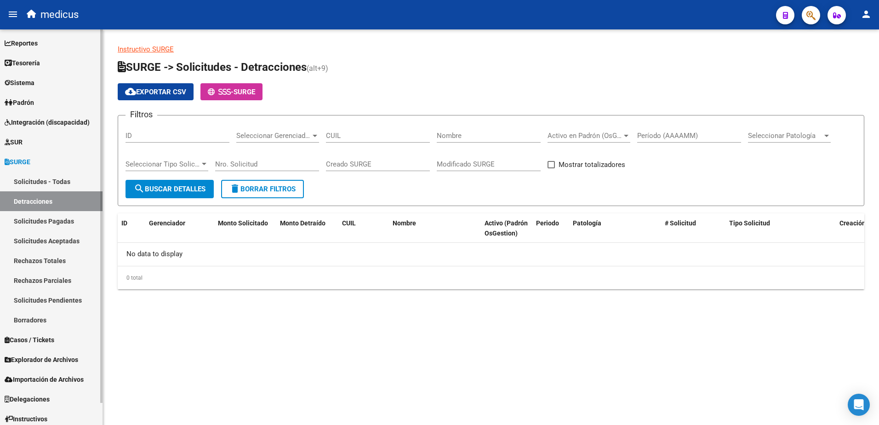
click at [60, 220] on link "Solicitudes Pagadas" at bounding box center [51, 221] width 103 height 20
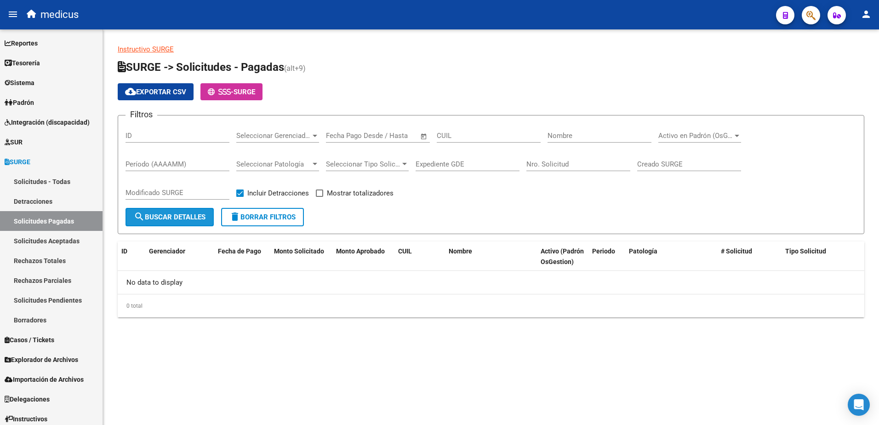
click at [172, 220] on span "search Buscar Detalles" at bounding box center [170, 217] width 72 height 8
click at [40, 181] on link "Solicitudes - Todas" at bounding box center [51, 181] width 103 height 20
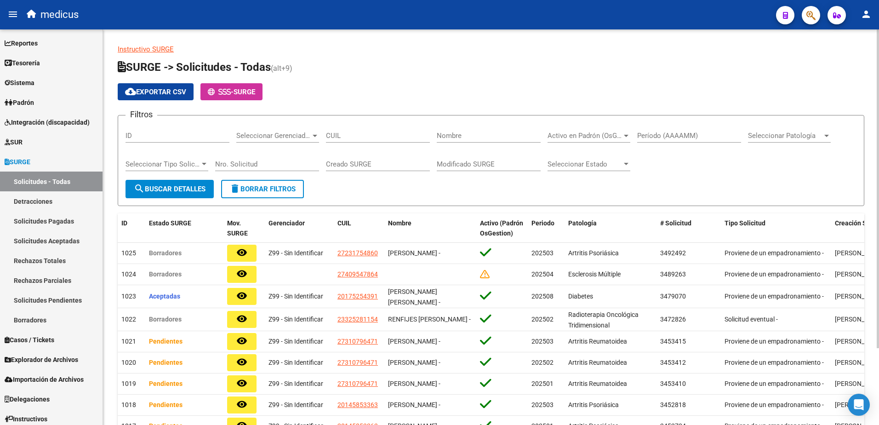
click at [808, 138] on span "Seleccionar Patología" at bounding box center [785, 135] width 74 height 8
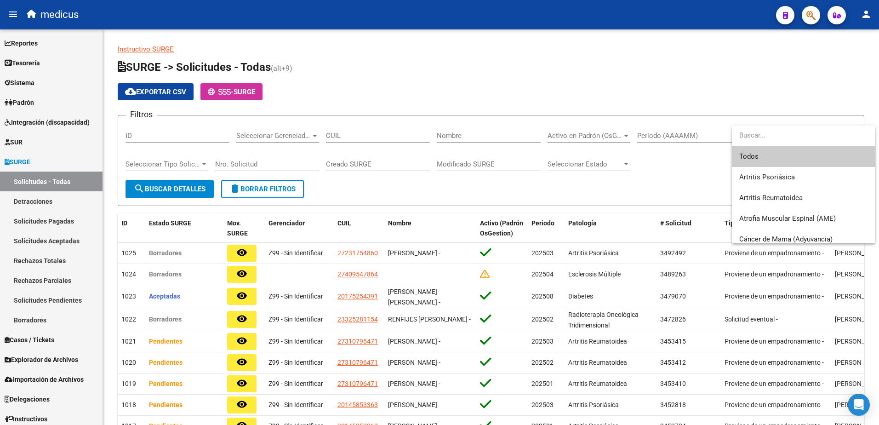
click at [787, 137] on input "dropdown search" at bounding box center [800, 135] width 137 height 21
click at [617, 183] on div at bounding box center [439, 212] width 879 height 425
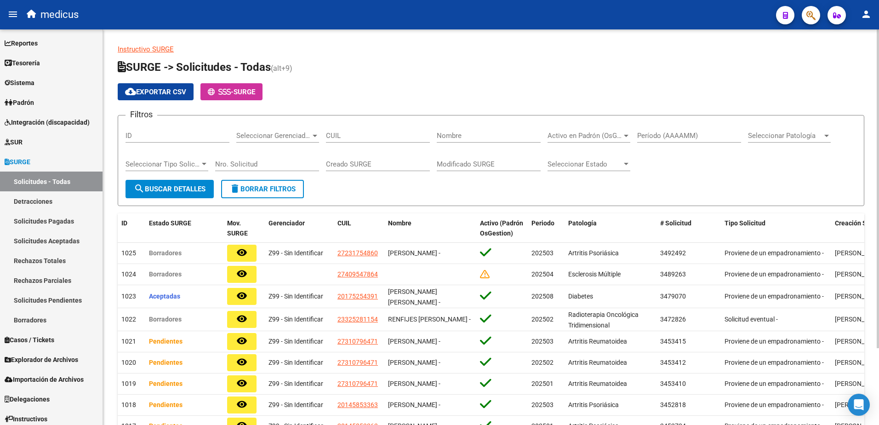
click at [618, 160] on span "Seleccionar Estado" at bounding box center [585, 164] width 74 height 8
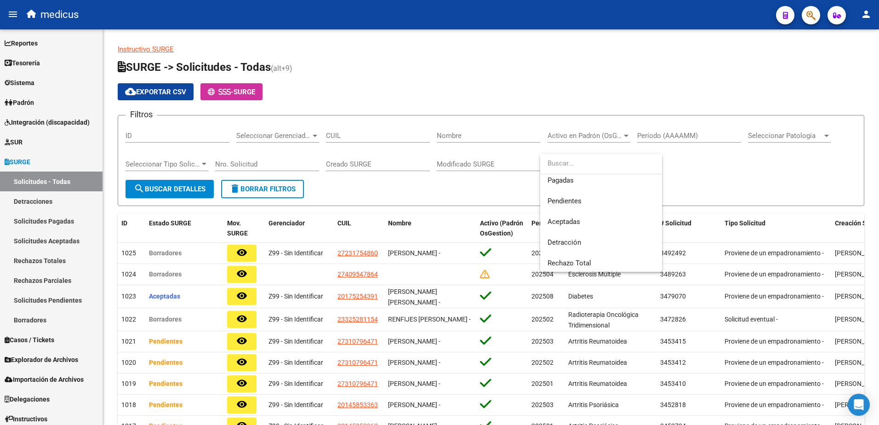
scroll to position [89, 0]
click at [596, 262] on span "Desaparecido" at bounding box center [601, 261] width 107 height 21
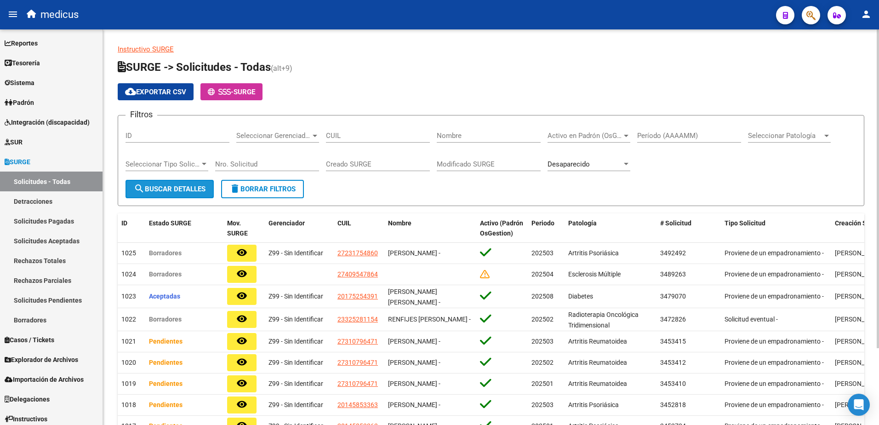
click at [178, 190] on span "search Buscar Detalles" at bounding box center [170, 189] width 72 height 8
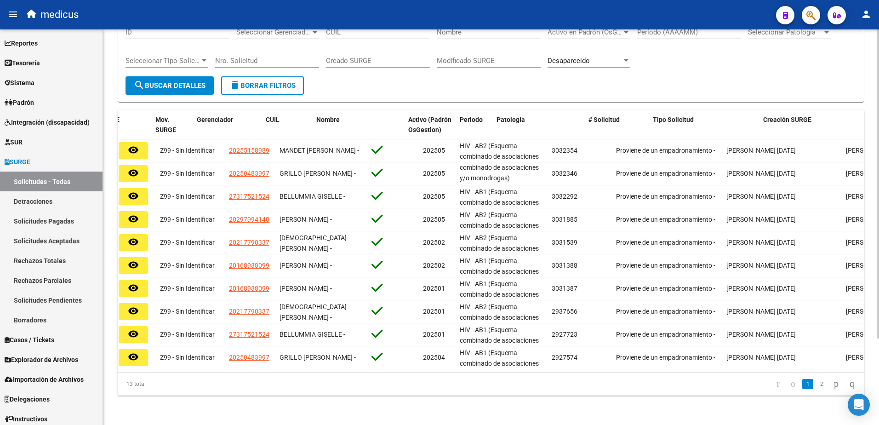
scroll to position [0, 0]
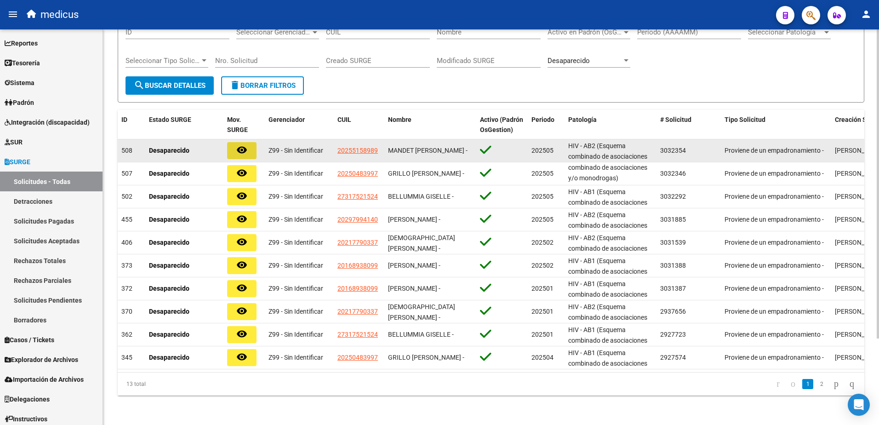
click at [237, 144] on mat-icon "remove_red_eye" at bounding box center [241, 149] width 11 height 11
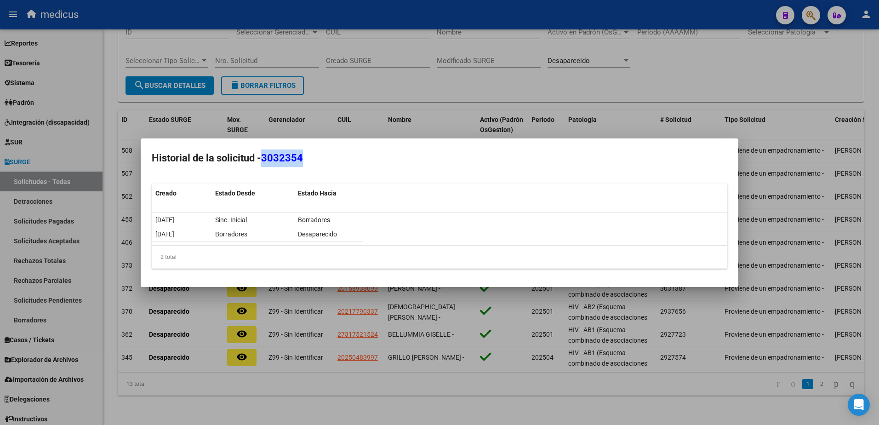
drag, startPoint x: 267, startPoint y: 158, endPoint x: 310, endPoint y: 157, distance: 43.2
click at [310, 157] on h2 "Historial de la solicitud - 3032354" at bounding box center [440, 157] width 576 height 17
copy span "3032354"
